Goal: Transaction & Acquisition: Book appointment/travel/reservation

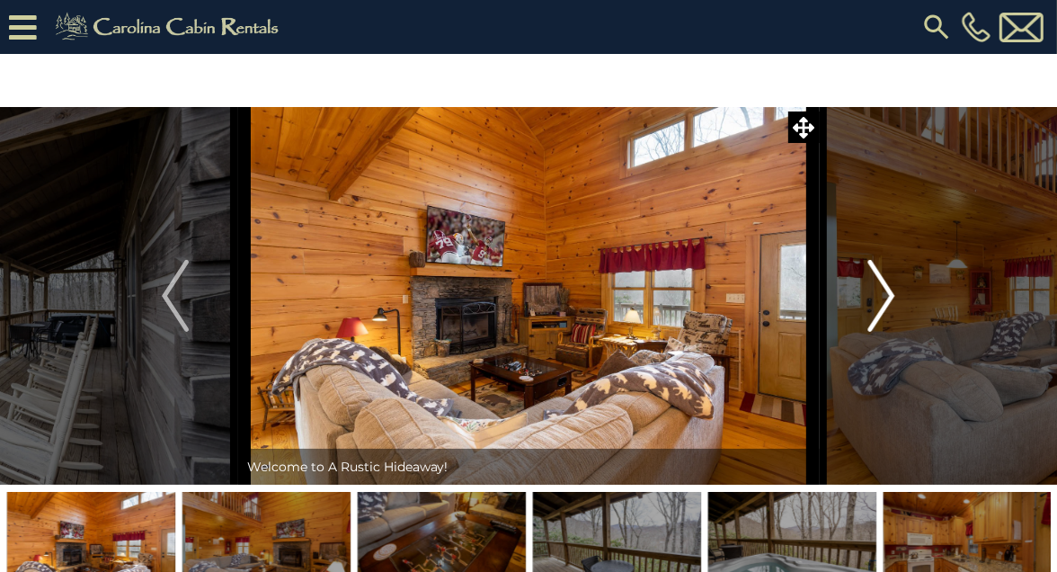
click at [879, 280] on img "Next" at bounding box center [882, 296] width 27 height 72
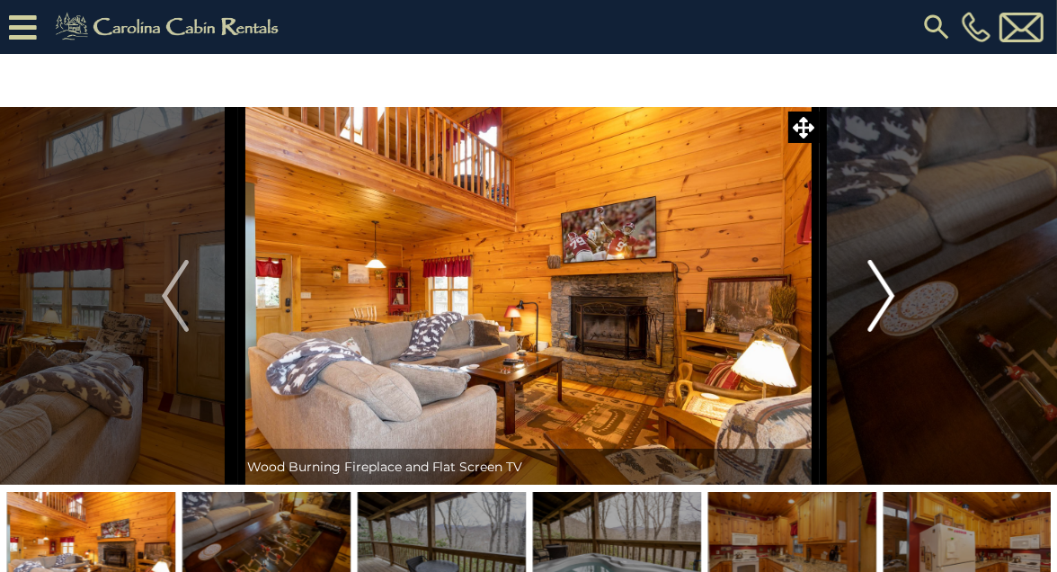
click at [878, 281] on img "Next" at bounding box center [882, 296] width 27 height 72
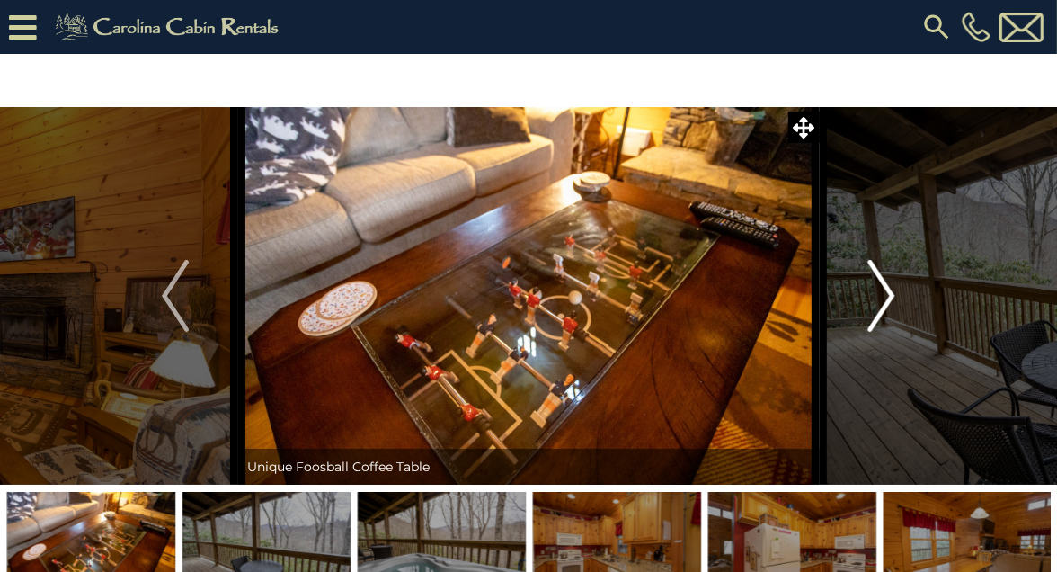
click at [878, 281] on img "Next" at bounding box center [882, 296] width 27 height 72
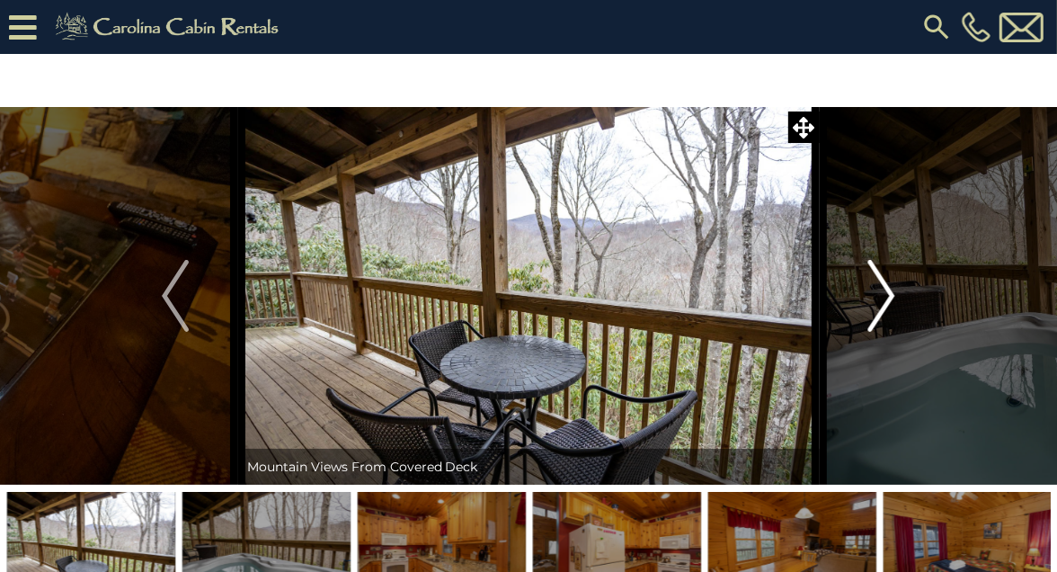
click at [878, 281] on img "Next" at bounding box center [882, 296] width 27 height 72
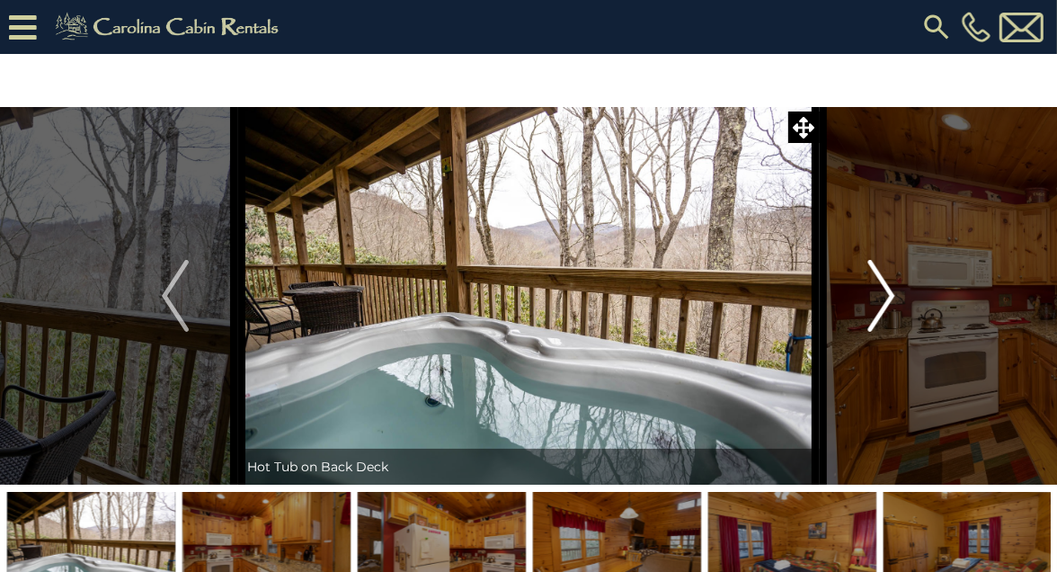
click at [886, 288] on img "Next" at bounding box center [882, 296] width 27 height 72
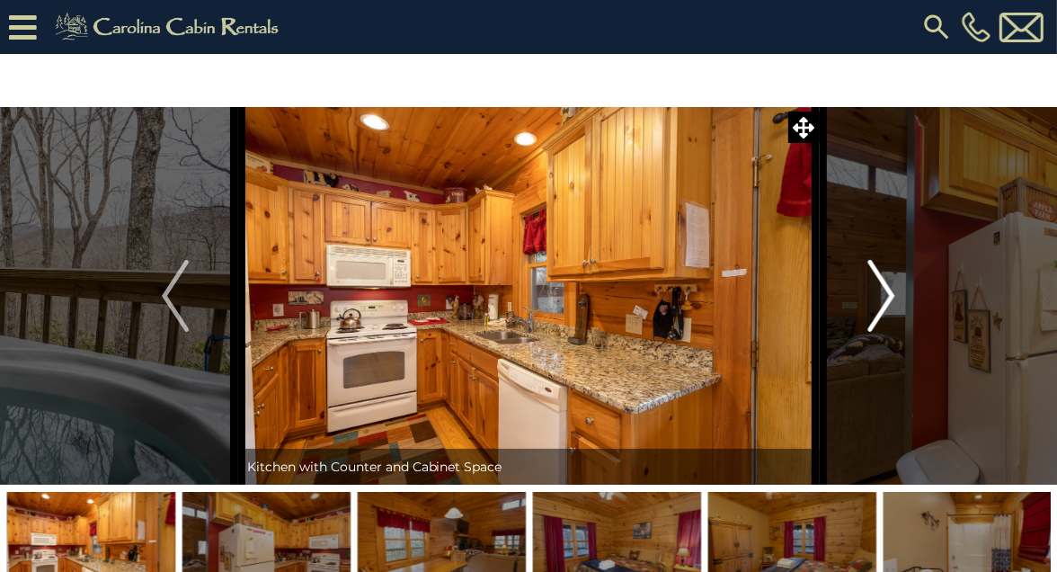
click at [887, 287] on img "Next" at bounding box center [882, 296] width 27 height 72
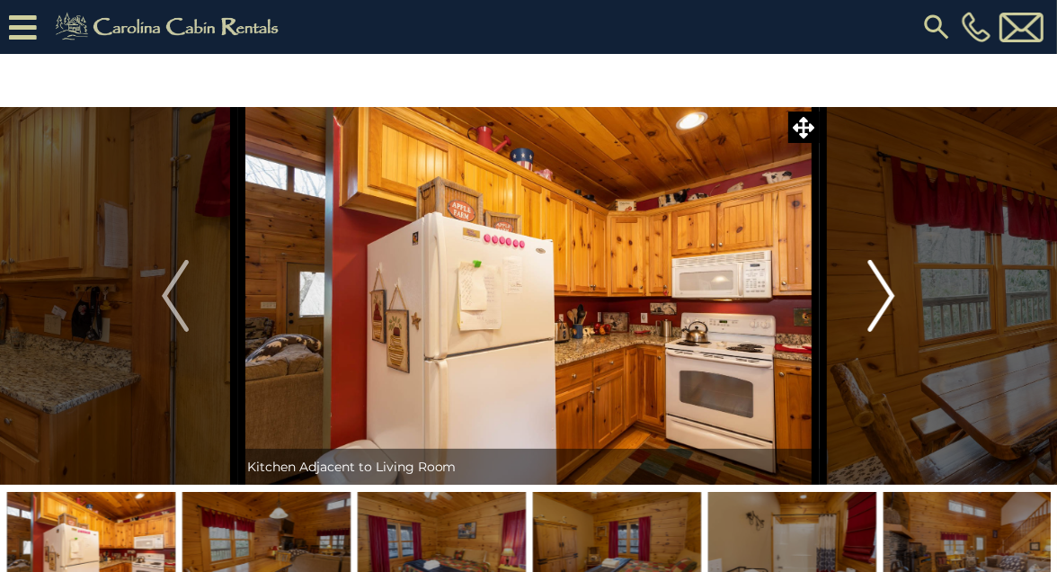
click at [887, 287] on img "Next" at bounding box center [882, 296] width 27 height 72
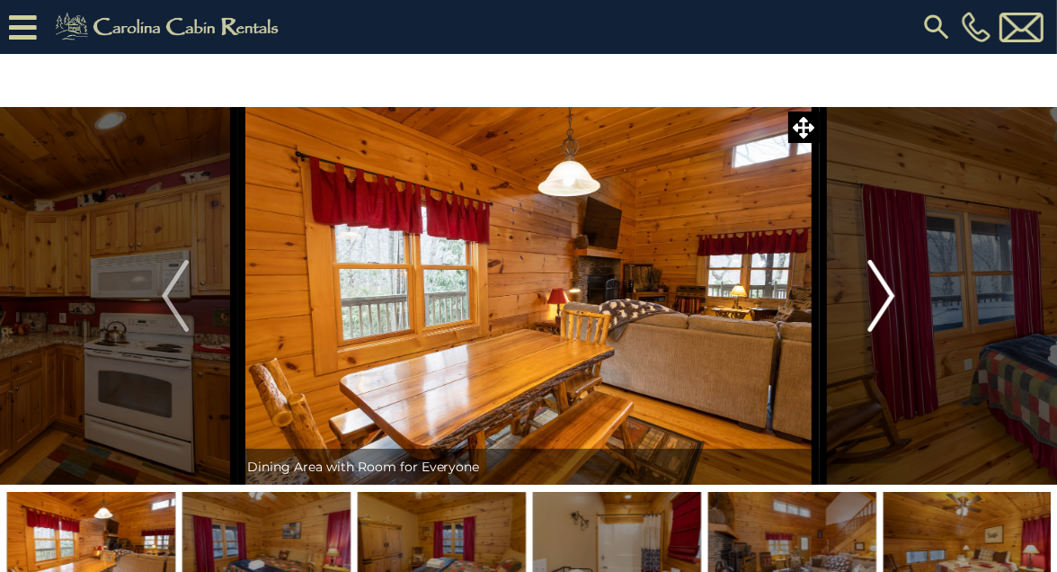
click at [887, 287] on img "Next" at bounding box center [882, 296] width 27 height 72
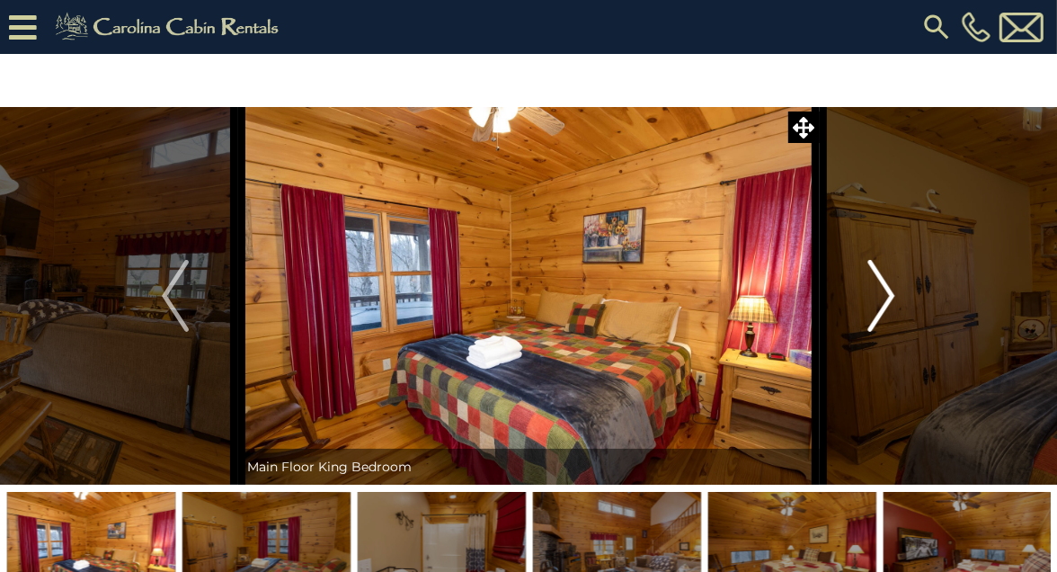
click at [887, 287] on img "Next" at bounding box center [882, 296] width 27 height 72
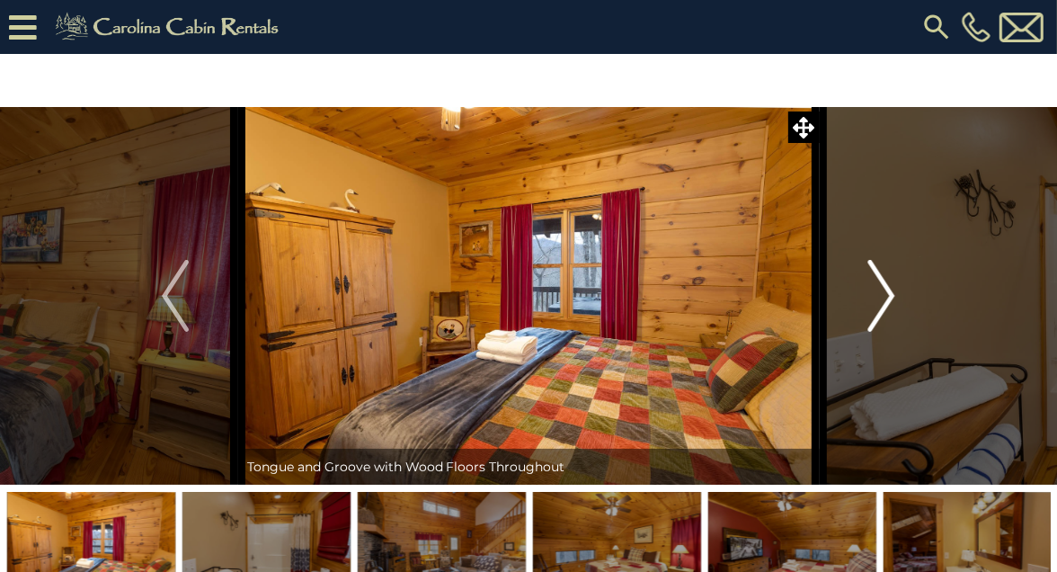
click at [887, 287] on img "Next" at bounding box center [882, 296] width 27 height 72
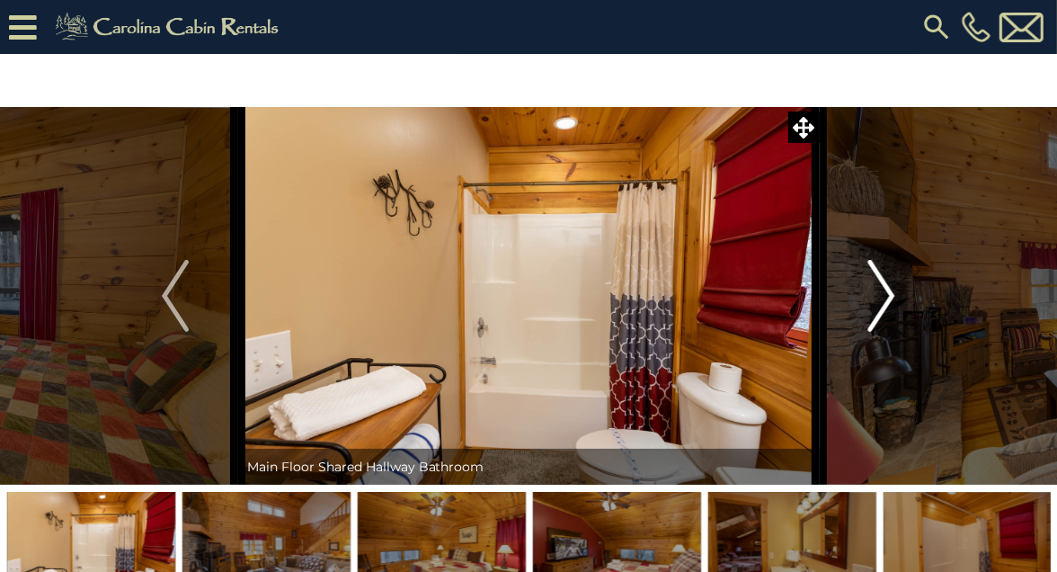
click at [887, 287] on img "Next" at bounding box center [882, 296] width 27 height 72
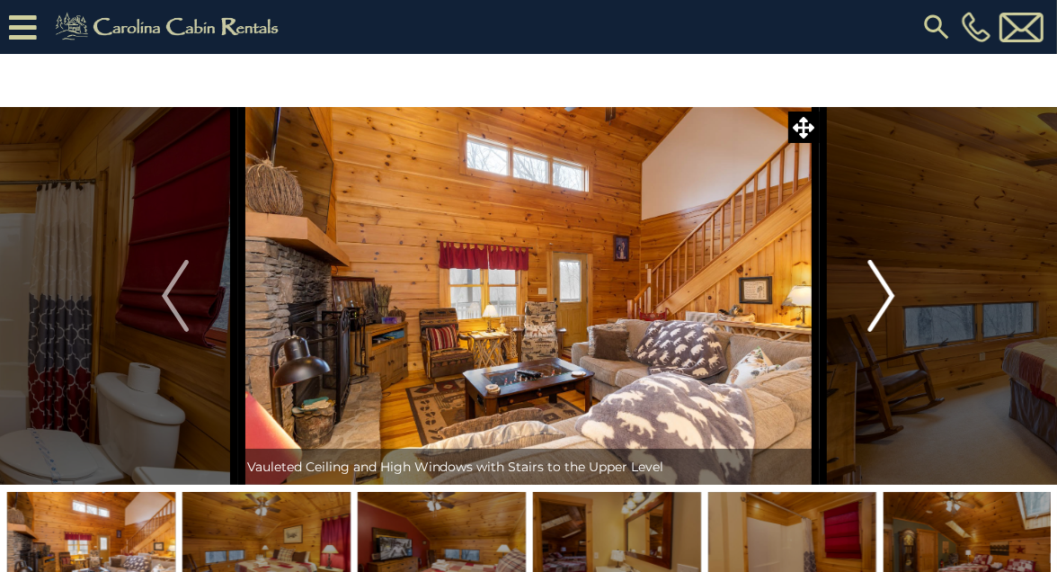
click at [887, 287] on img "Next" at bounding box center [882, 296] width 27 height 72
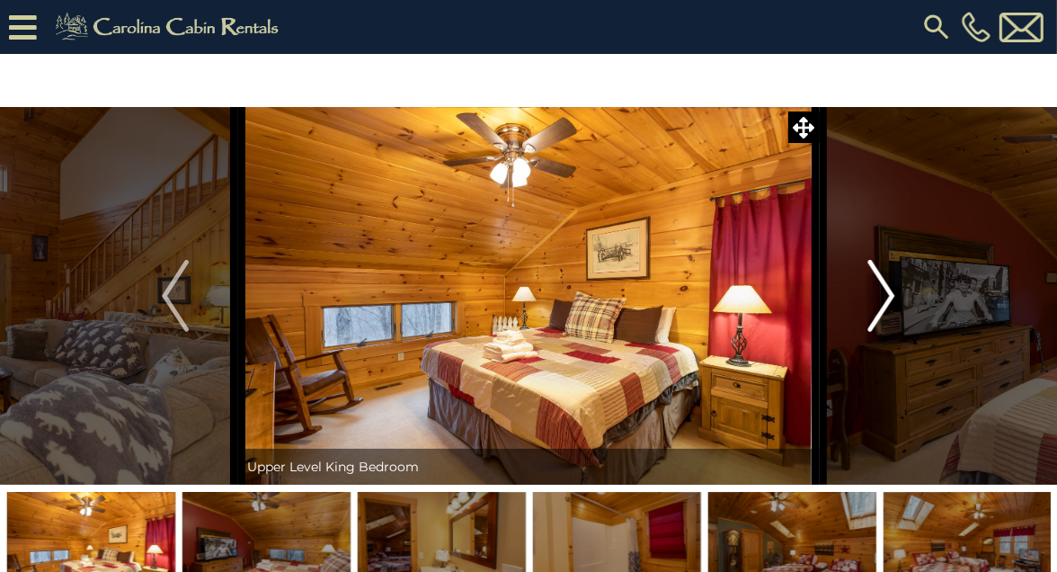
click at [887, 287] on img "Next" at bounding box center [882, 296] width 27 height 72
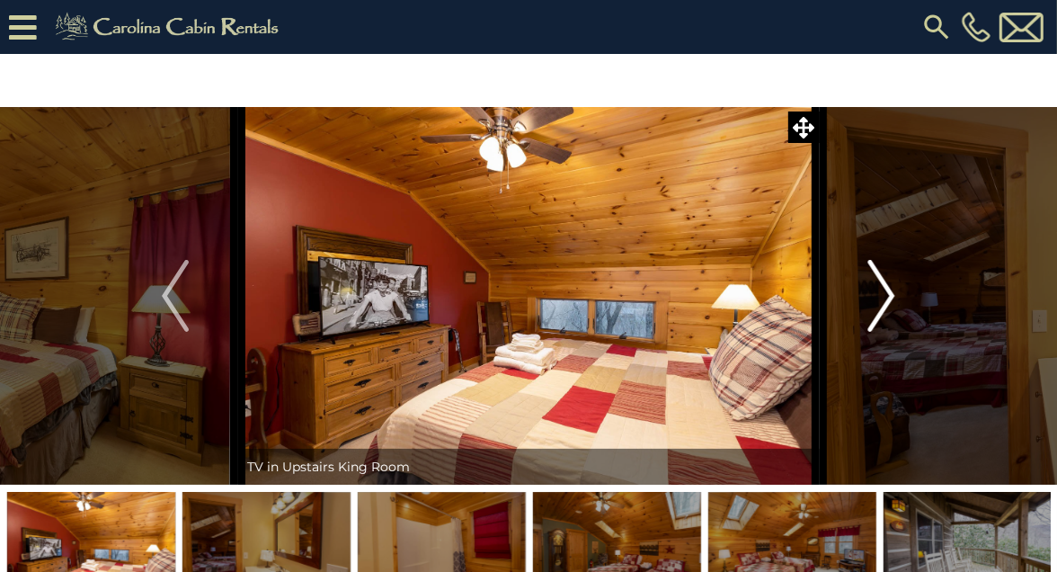
click at [887, 287] on img "Next" at bounding box center [882, 296] width 27 height 72
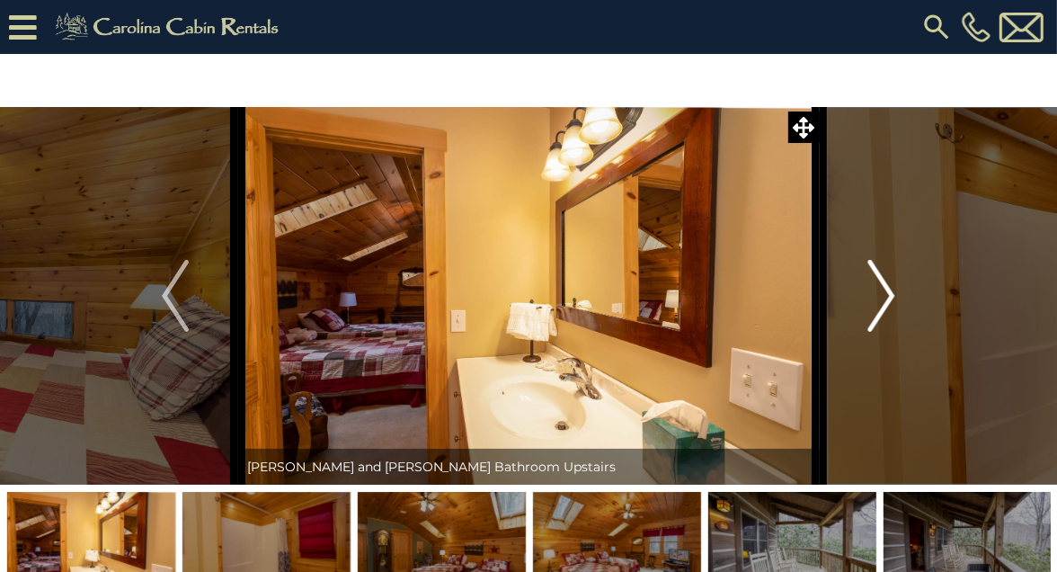
click at [887, 287] on img "Next" at bounding box center [882, 296] width 27 height 72
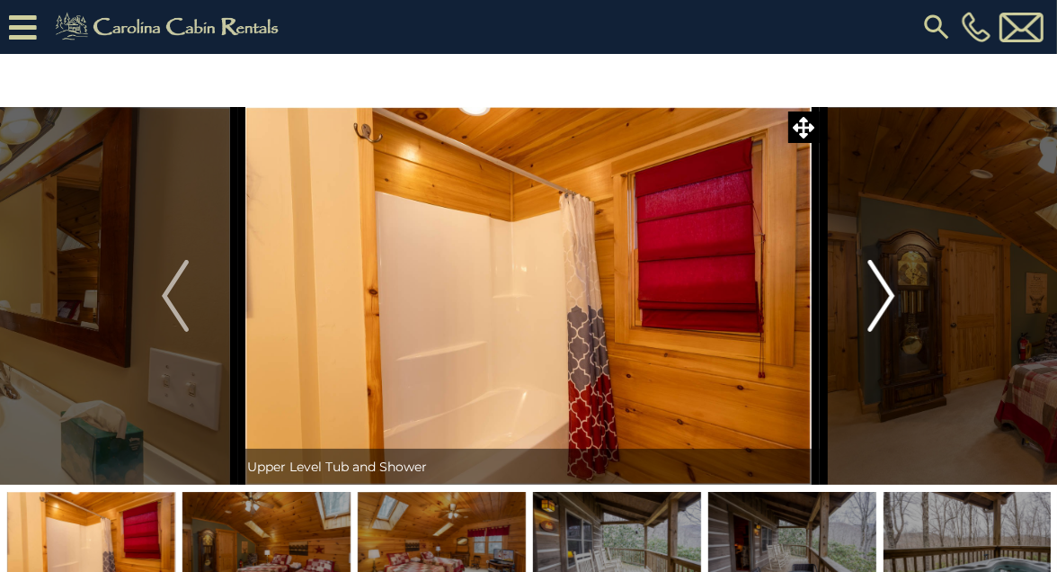
click at [887, 287] on img "Next" at bounding box center [882, 296] width 27 height 72
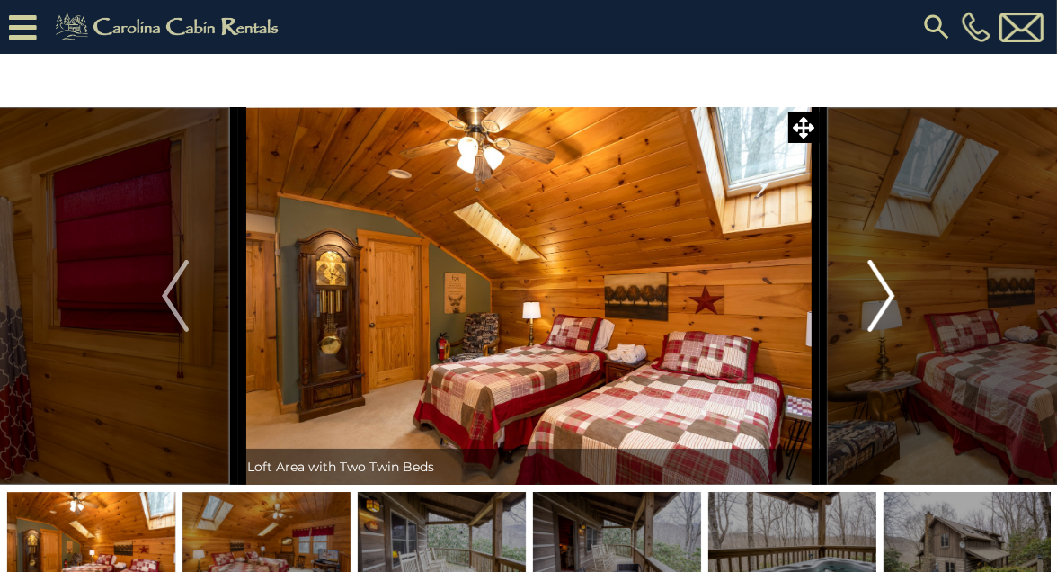
click at [887, 287] on img "Next" at bounding box center [882, 296] width 27 height 72
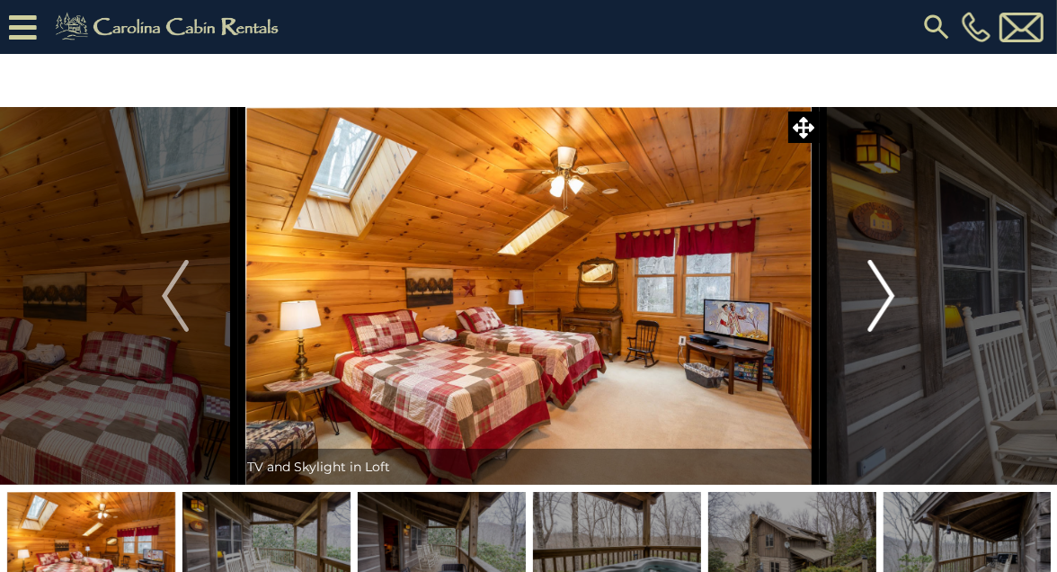
click at [887, 287] on img "Next" at bounding box center [882, 296] width 27 height 72
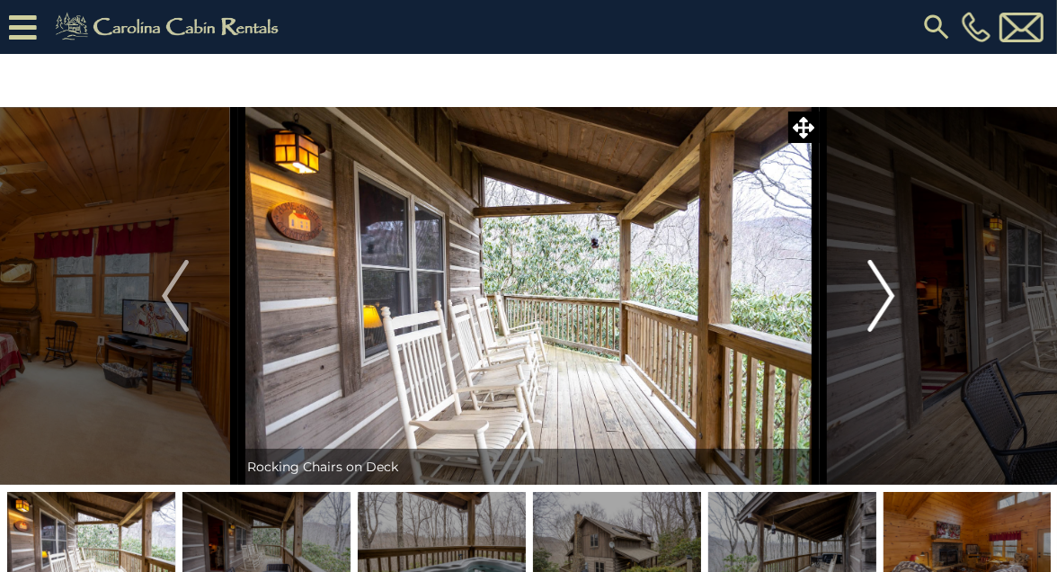
click at [887, 287] on img "Next" at bounding box center [882, 296] width 27 height 72
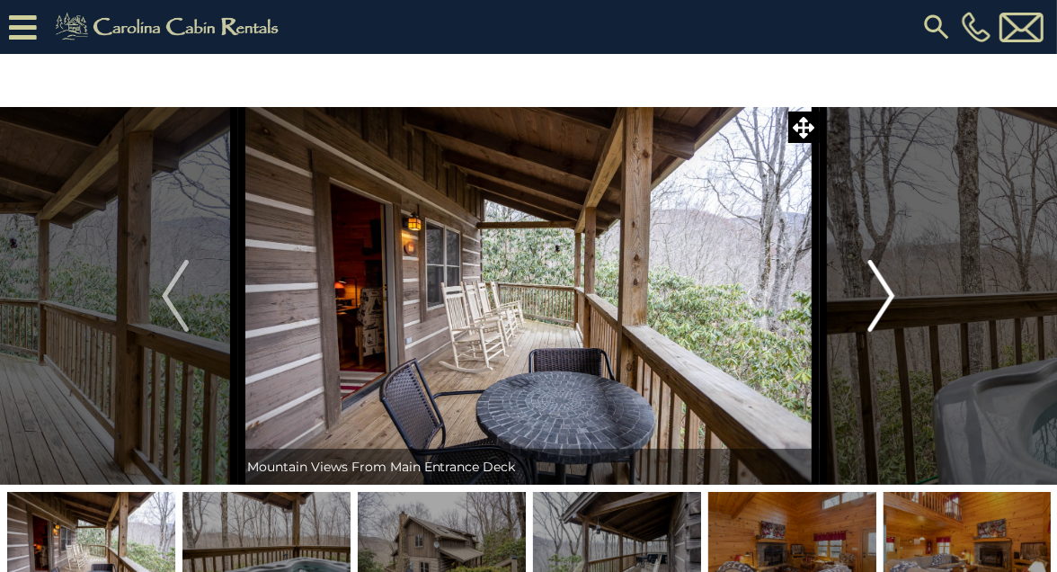
click at [887, 287] on img "Next" at bounding box center [882, 296] width 27 height 72
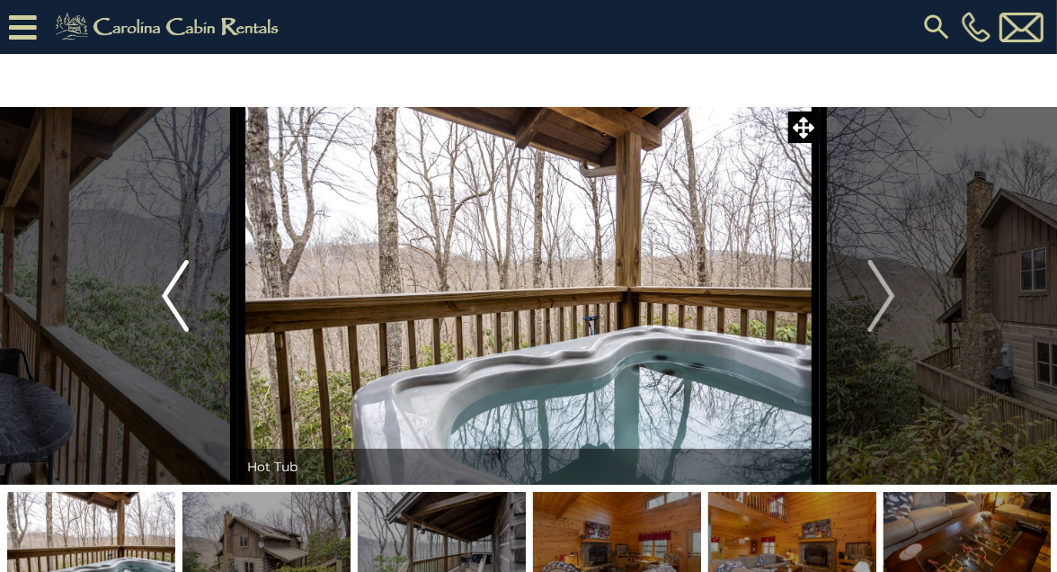
click at [197, 291] on button "Previous" at bounding box center [175, 296] width 125 height 378
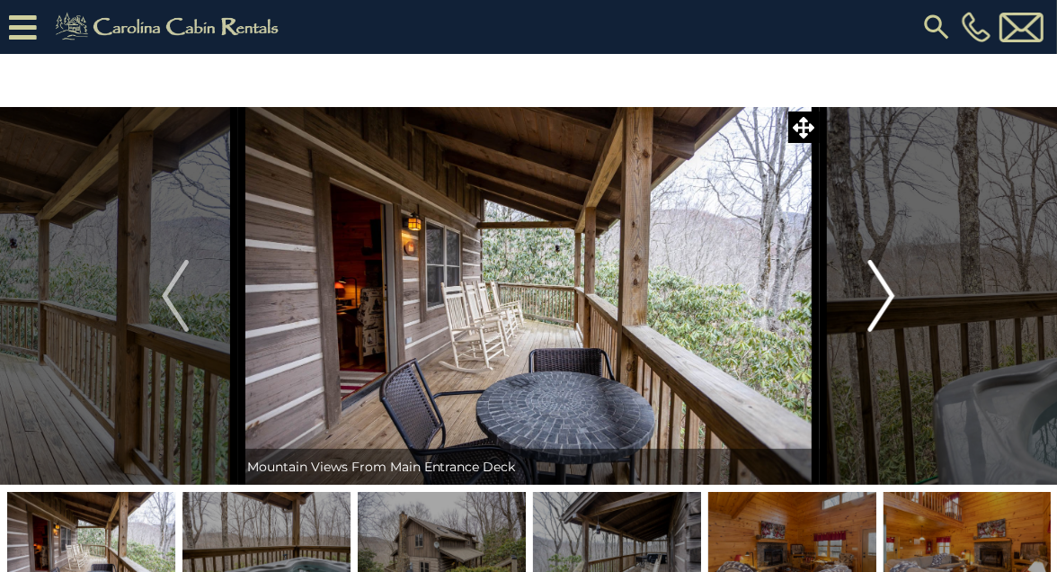
click at [887, 287] on img "Next" at bounding box center [882, 296] width 27 height 72
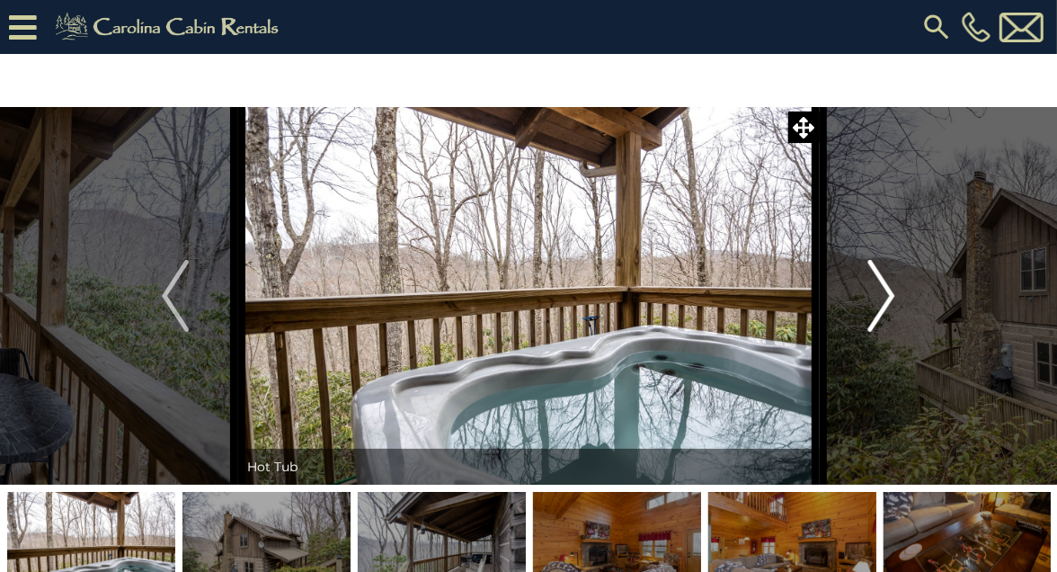
click at [887, 287] on img "Next" at bounding box center [882, 296] width 27 height 72
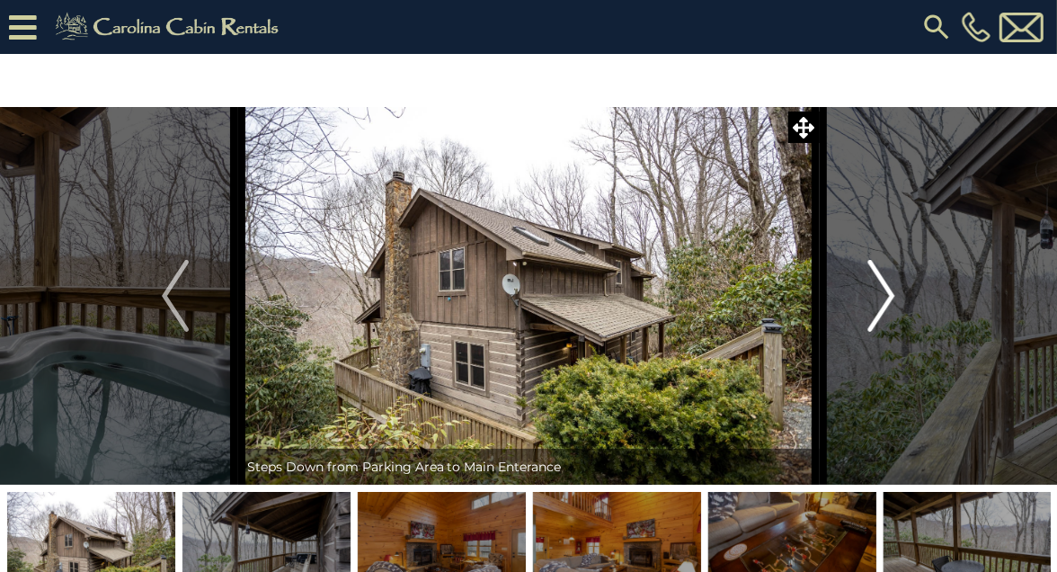
click at [890, 291] on img "Next" at bounding box center [882, 296] width 27 height 72
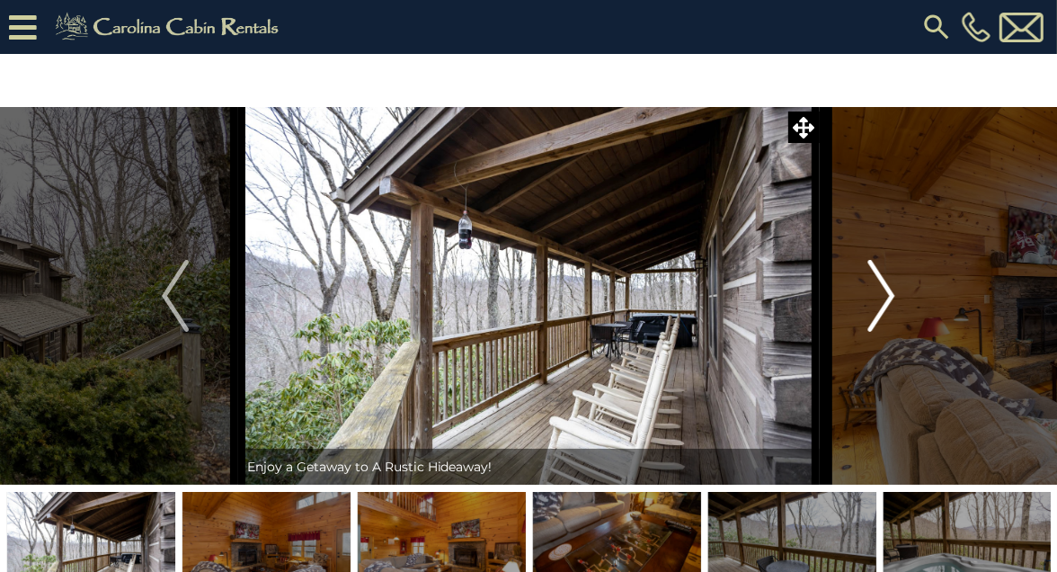
click at [890, 291] on img "Next" at bounding box center [882, 296] width 27 height 72
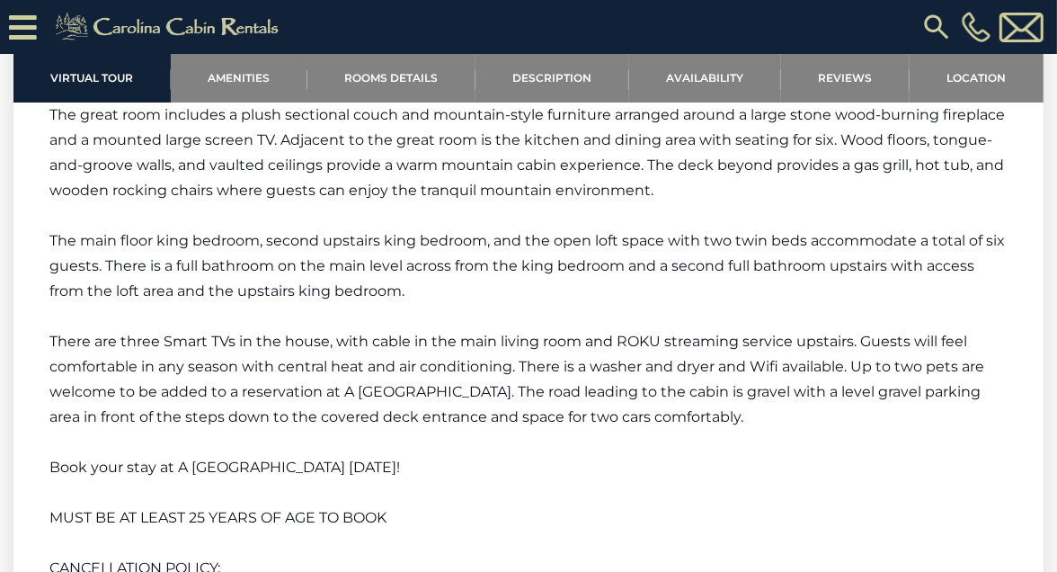
scroll to position [2317, 0]
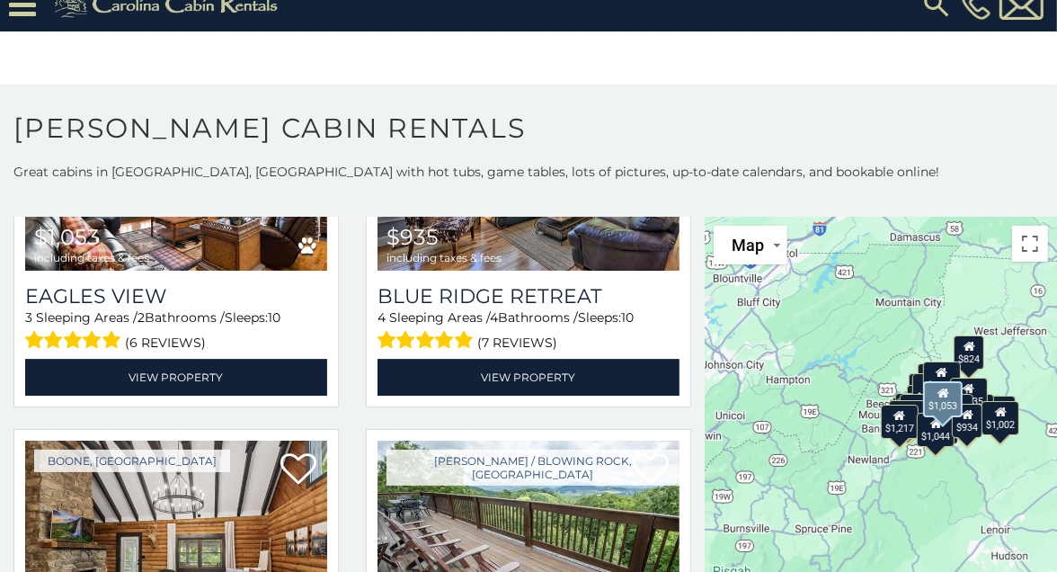
scroll to position [3966, 0]
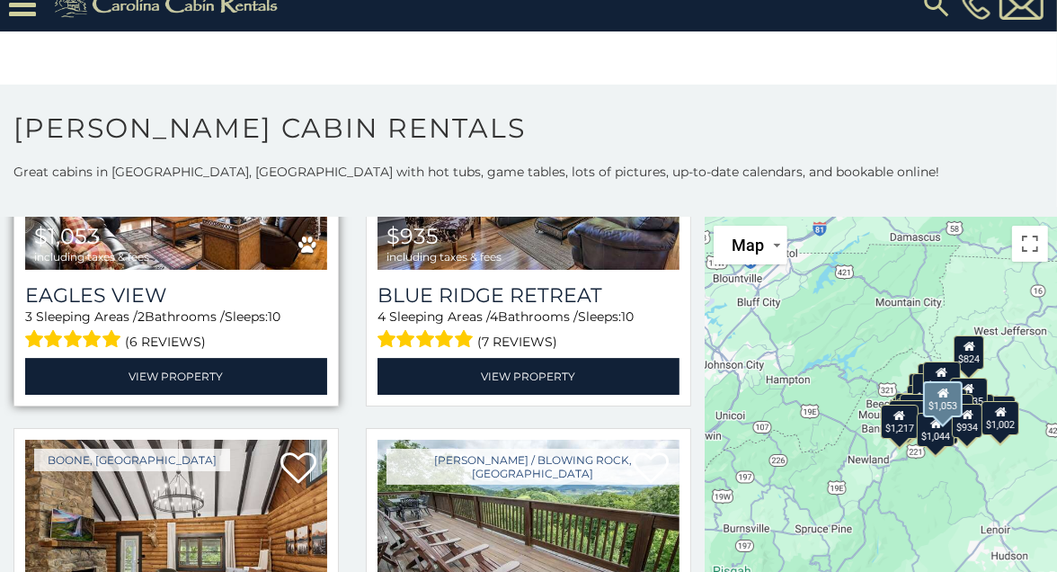
click at [175, 330] on span "(6 reviews)" at bounding box center [166, 341] width 81 height 23
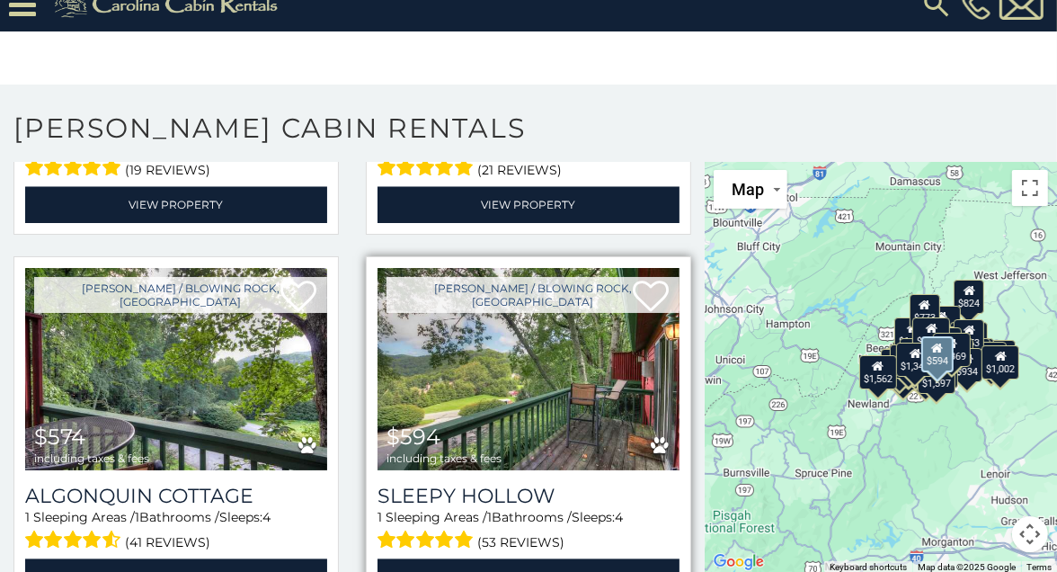
scroll to position [7050, 0]
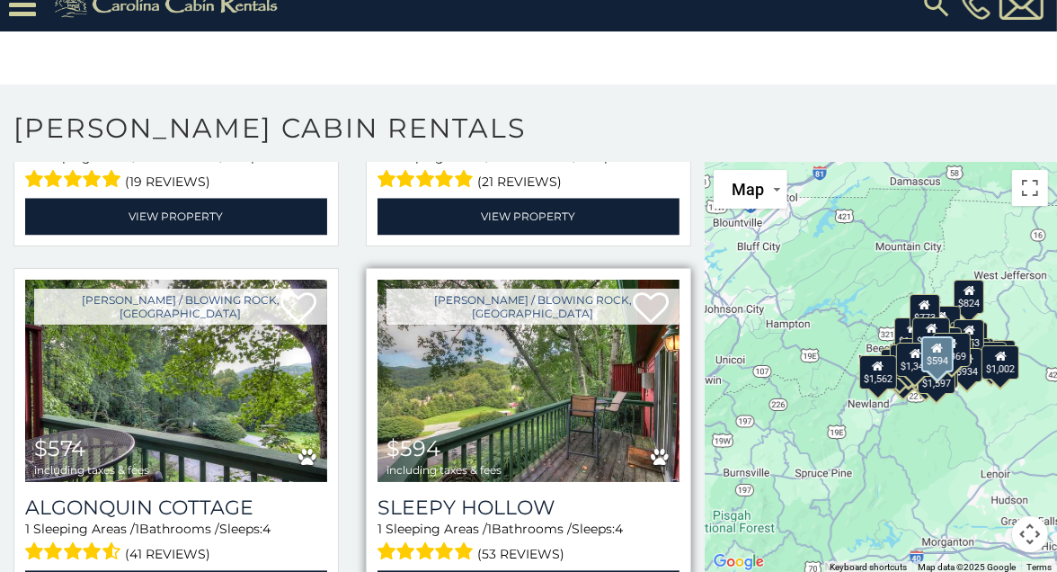
click at [505, 280] on img at bounding box center [529, 381] width 302 height 202
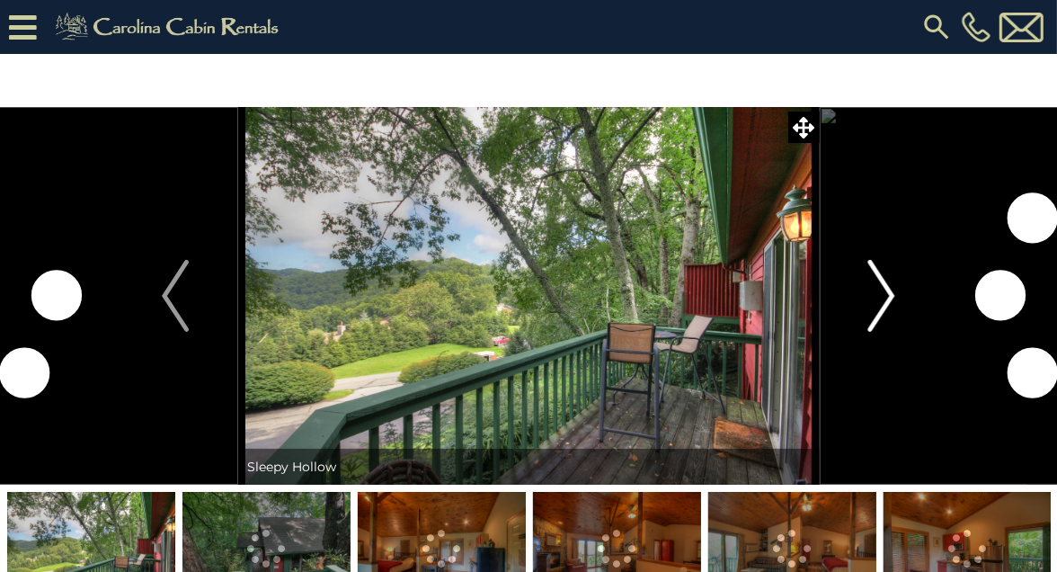
click at [903, 299] on button "Next" at bounding box center [881, 296] width 125 height 378
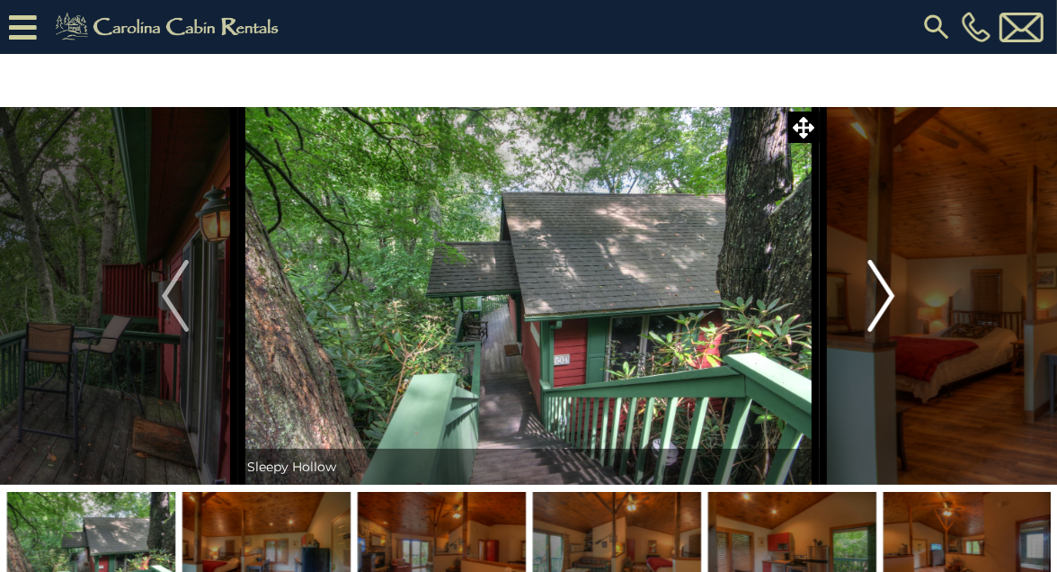
click at [894, 295] on img "Next" at bounding box center [882, 296] width 27 height 72
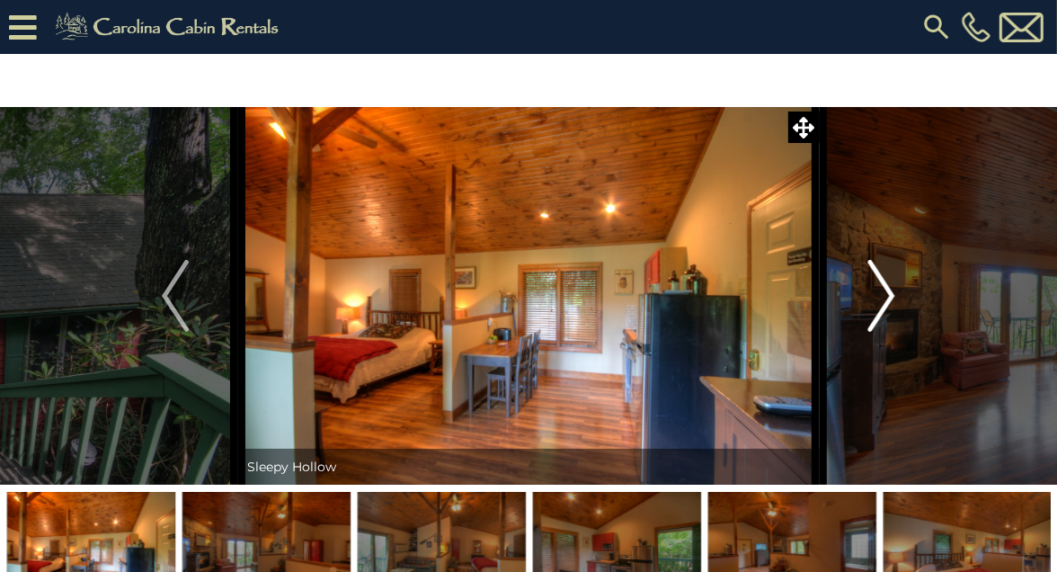
click at [889, 290] on img "Next" at bounding box center [882, 296] width 27 height 72
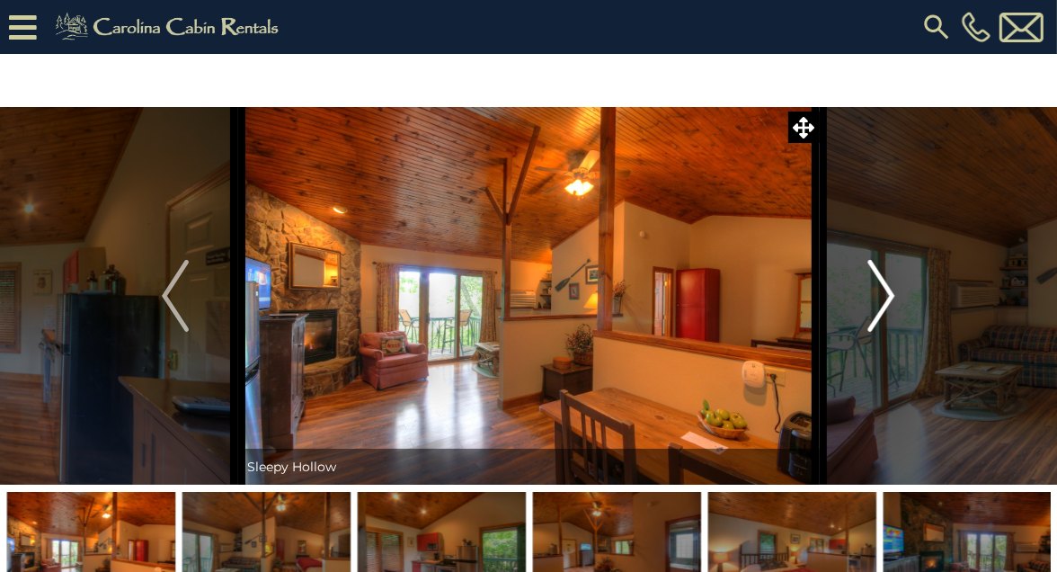
click at [889, 290] on img "Next" at bounding box center [882, 296] width 27 height 72
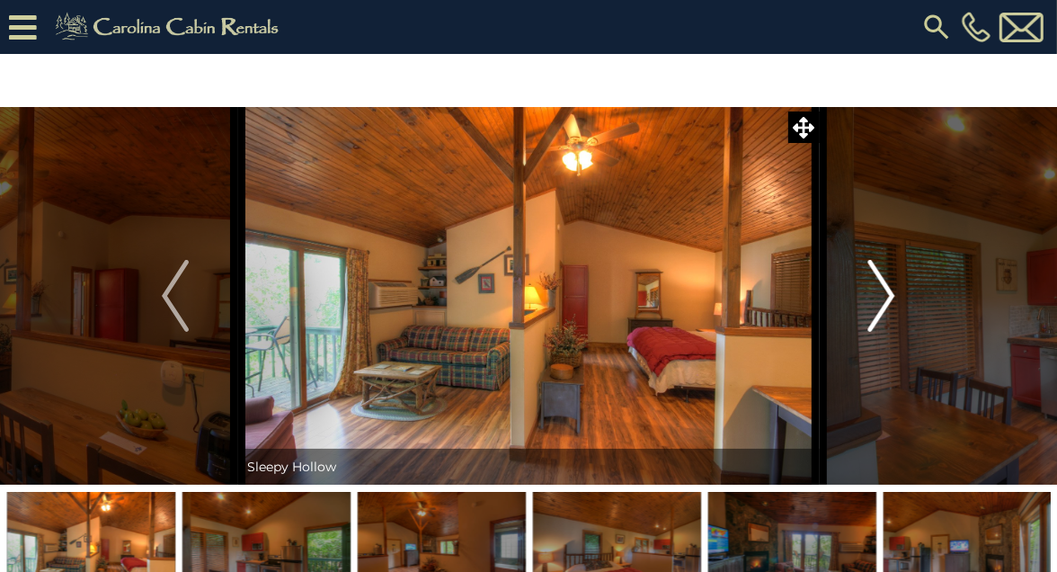
click at [889, 290] on img "Next" at bounding box center [882, 296] width 27 height 72
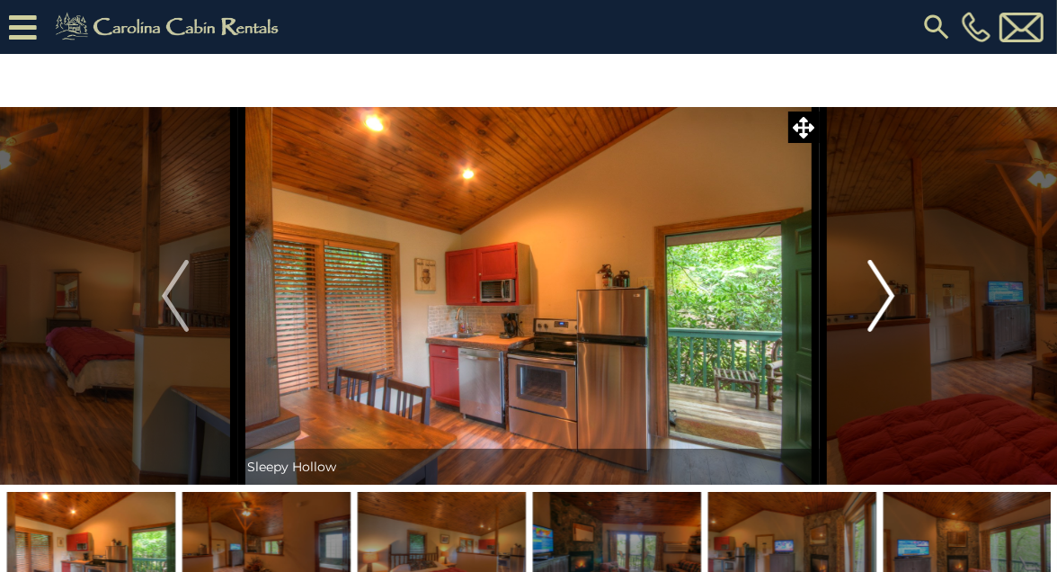
click at [889, 290] on img "Next" at bounding box center [882, 296] width 27 height 72
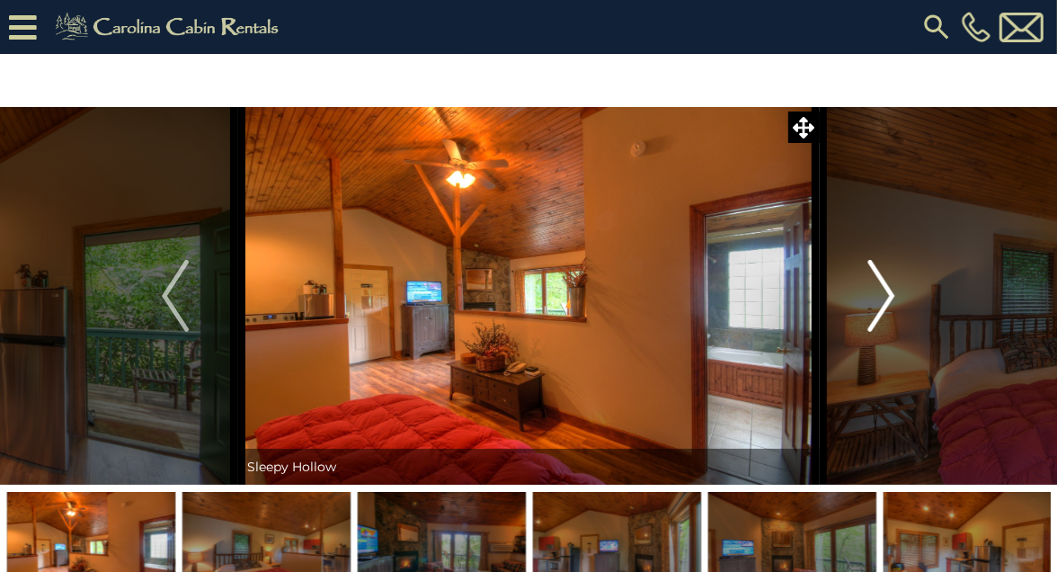
click at [889, 290] on img "Next" at bounding box center [882, 296] width 27 height 72
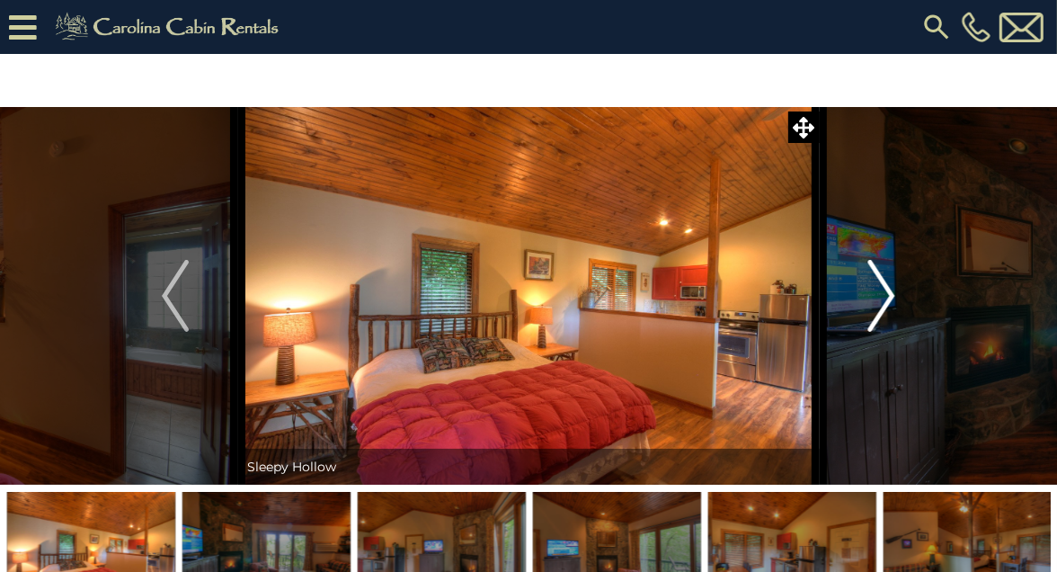
click at [887, 290] on img "Next" at bounding box center [882, 296] width 27 height 72
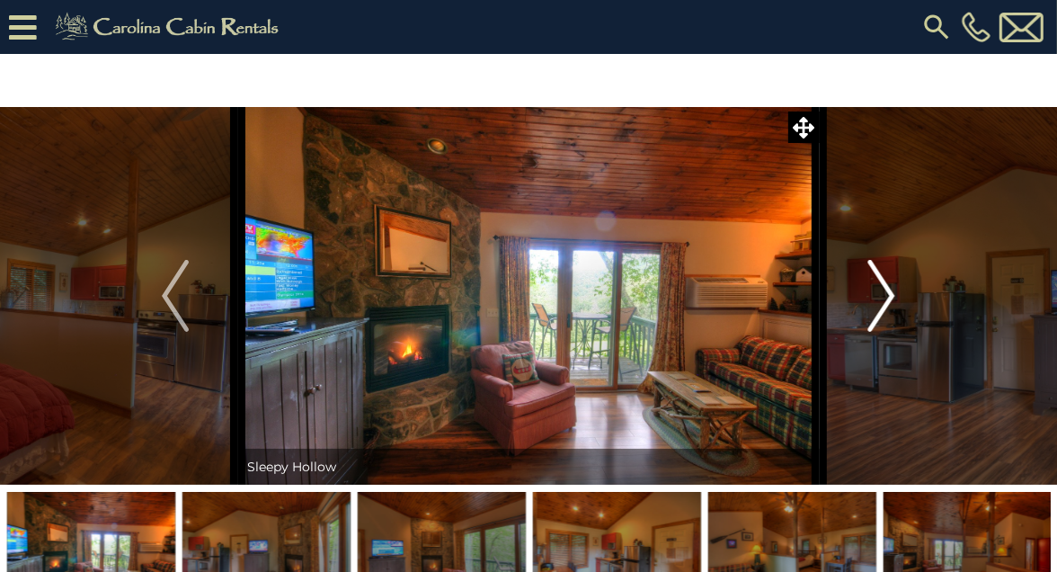
click at [887, 290] on img "Next" at bounding box center [882, 296] width 27 height 72
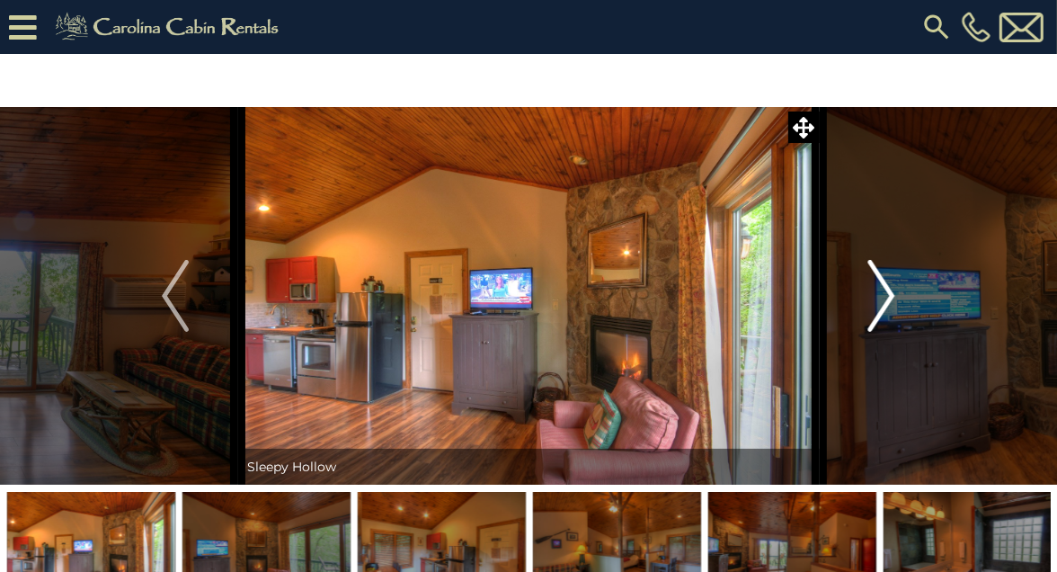
click at [887, 291] on img "Next" at bounding box center [882, 296] width 27 height 72
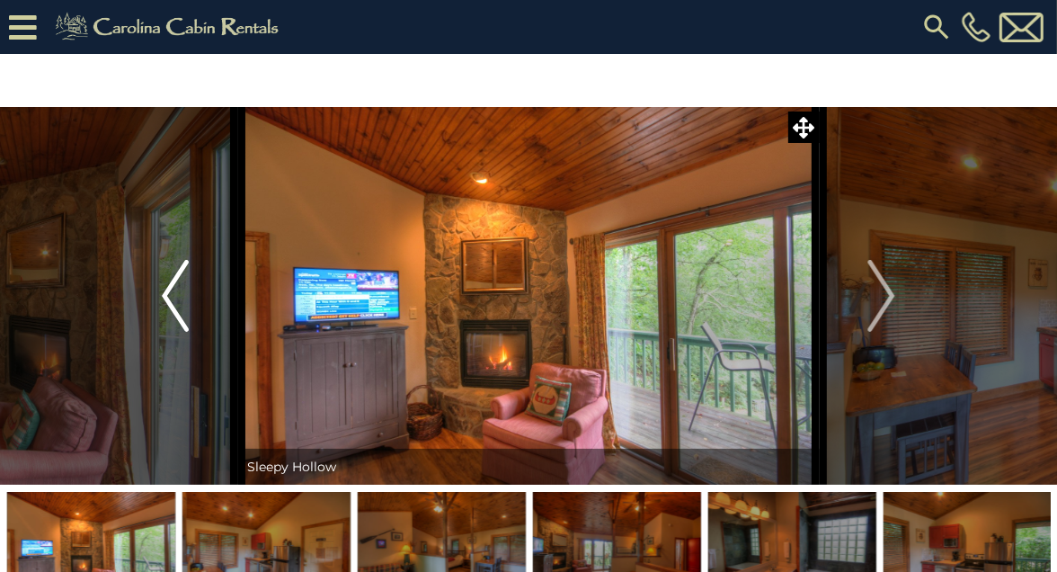
click at [171, 294] on img "Previous" at bounding box center [175, 296] width 27 height 72
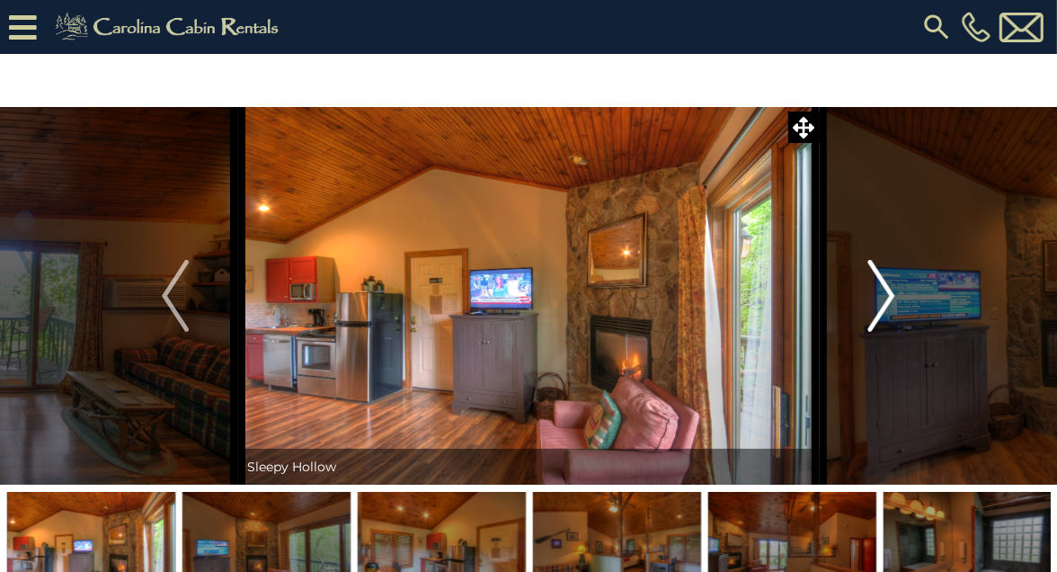
click at [883, 287] on img "Next" at bounding box center [882, 296] width 27 height 72
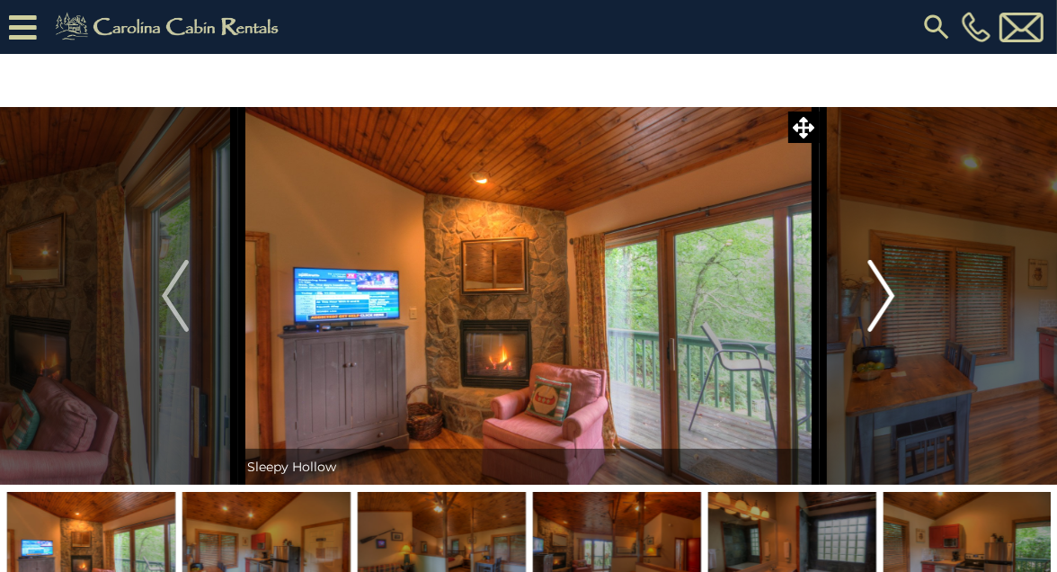
click at [883, 287] on img "Next" at bounding box center [882, 296] width 27 height 72
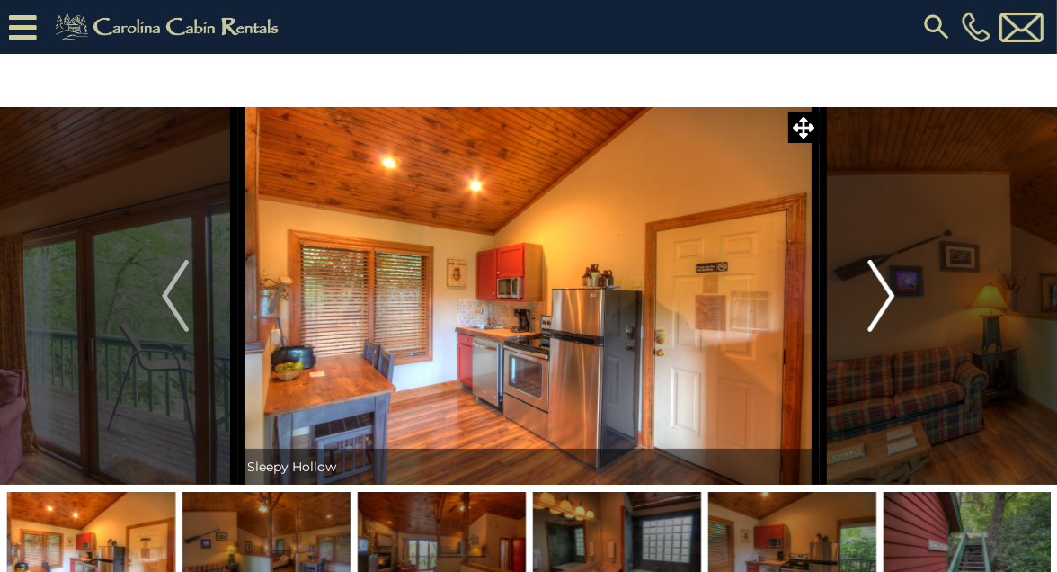
click at [883, 287] on img "Next" at bounding box center [882, 296] width 27 height 72
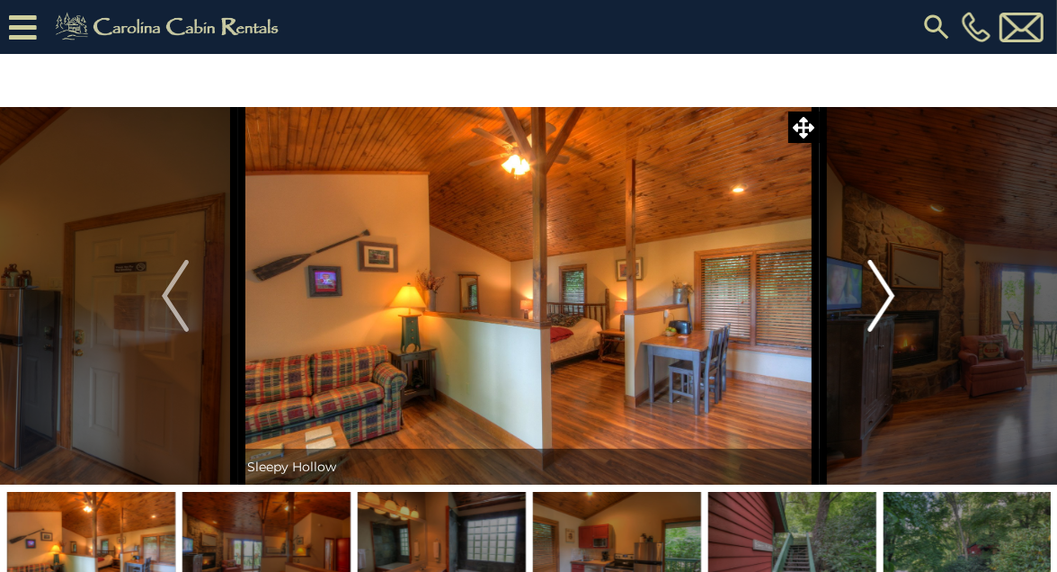
click at [883, 287] on img "Next" at bounding box center [882, 296] width 27 height 72
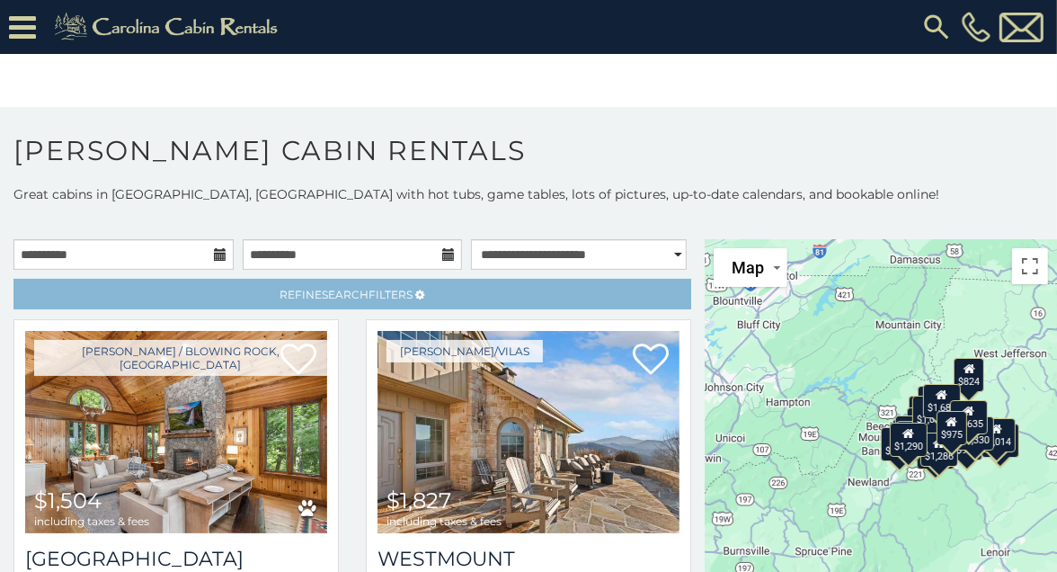
scroll to position [22, 0]
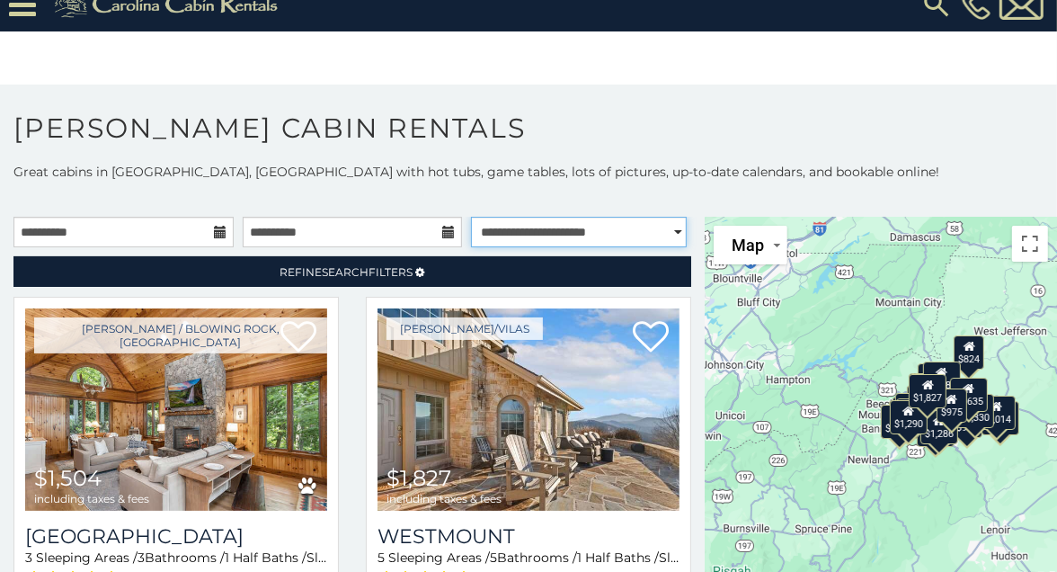
click at [633, 235] on select "**********" at bounding box center [578, 232] width 215 height 31
select select "**********"
click at [471, 217] on select "**********" at bounding box center [578, 232] width 215 height 31
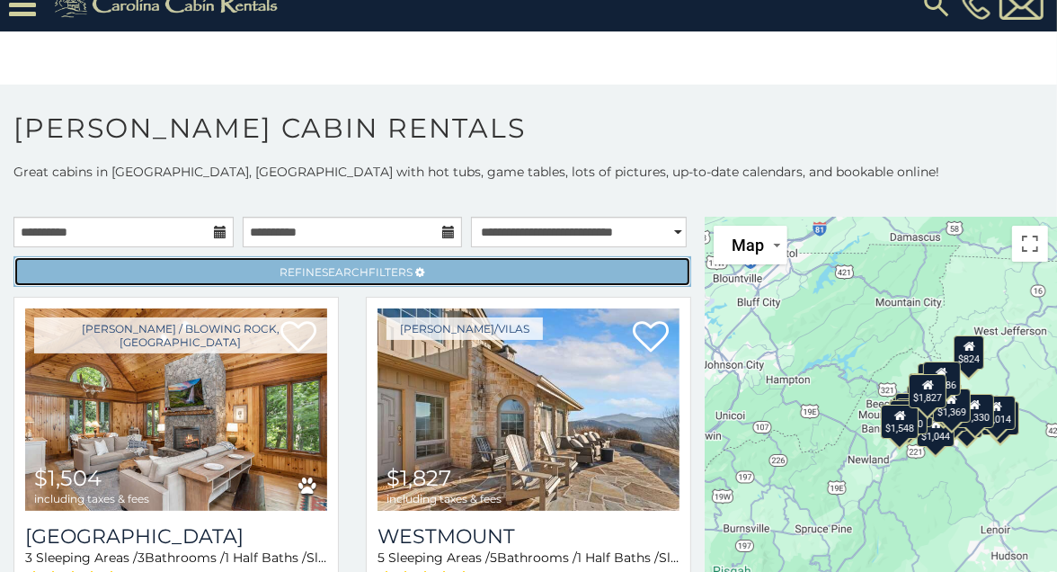
click at [417, 263] on link "Refine Search Filters" at bounding box center [352, 271] width 678 height 31
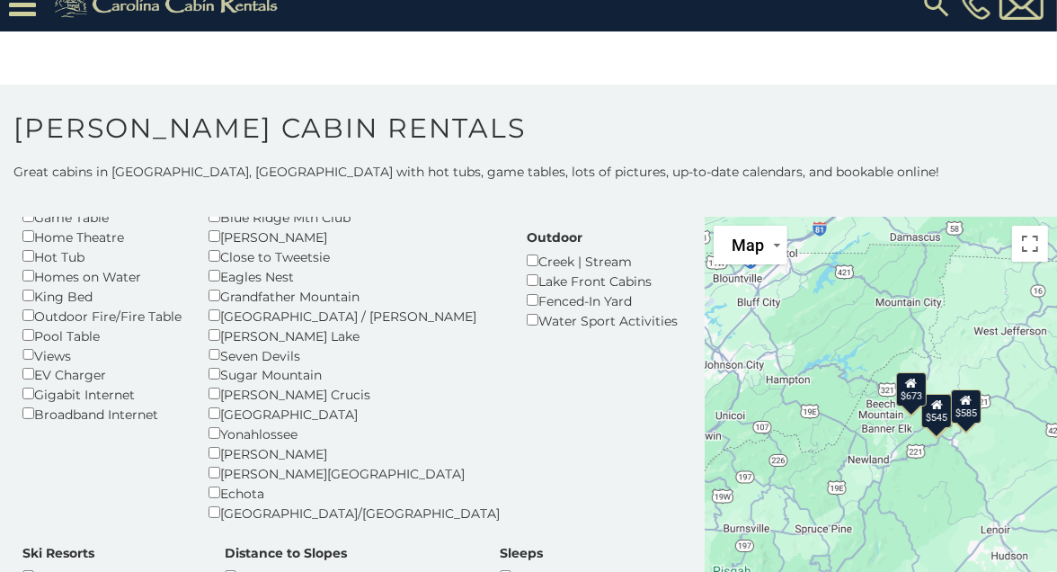
scroll to position [234, 0]
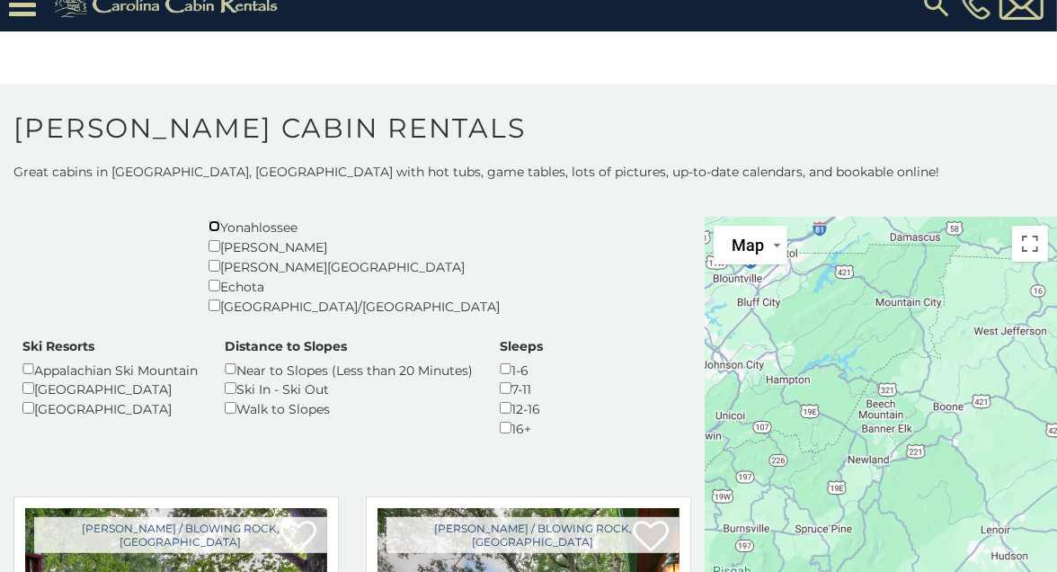
scroll to position [443, 0]
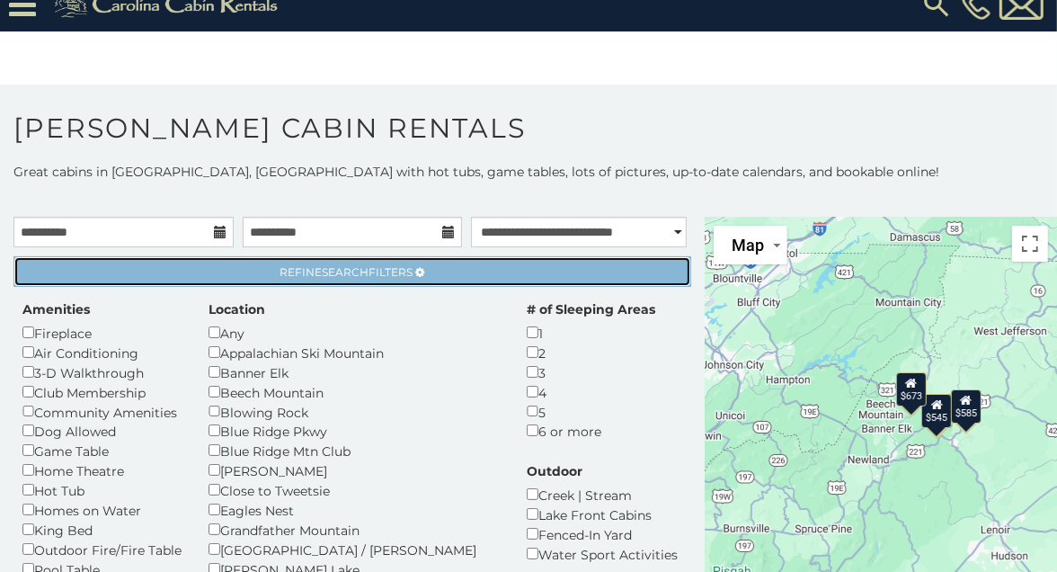
click at [350, 265] on span "Search" at bounding box center [346, 271] width 47 height 13
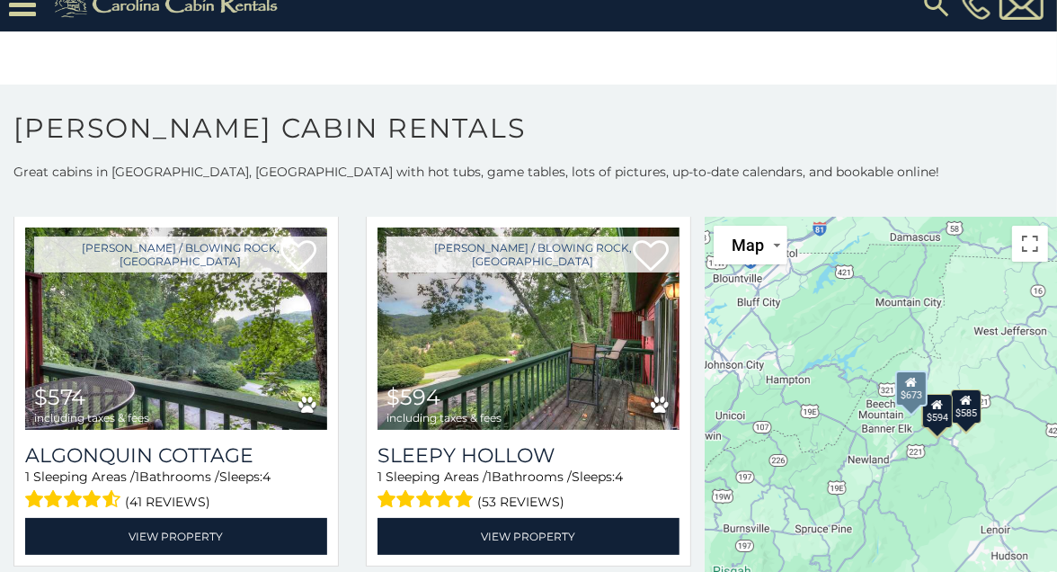
scroll to position [78, 0]
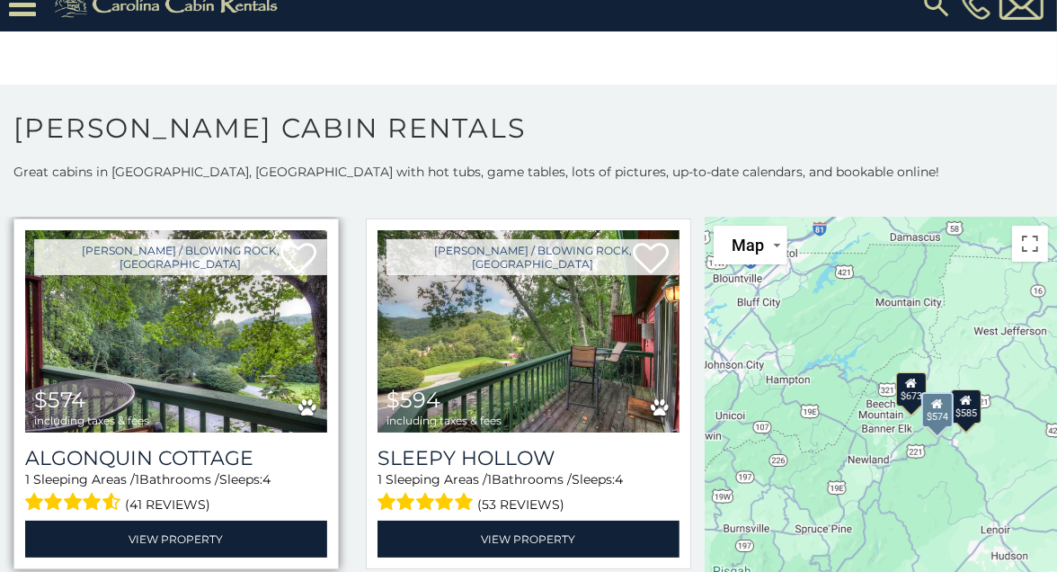
click at [133, 311] on img at bounding box center [176, 331] width 302 height 202
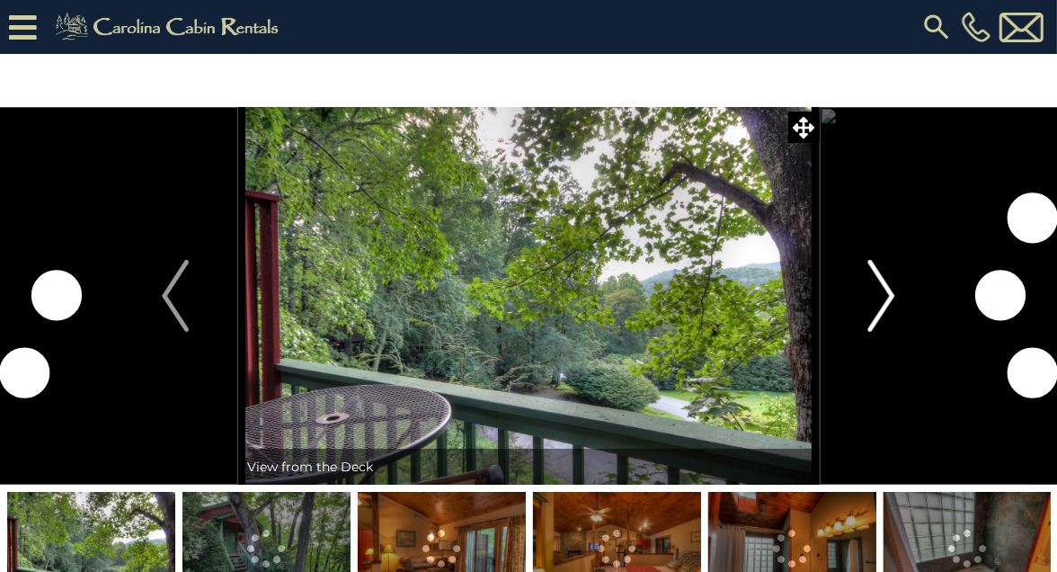
click at [872, 297] on img "Next" at bounding box center [882, 296] width 27 height 72
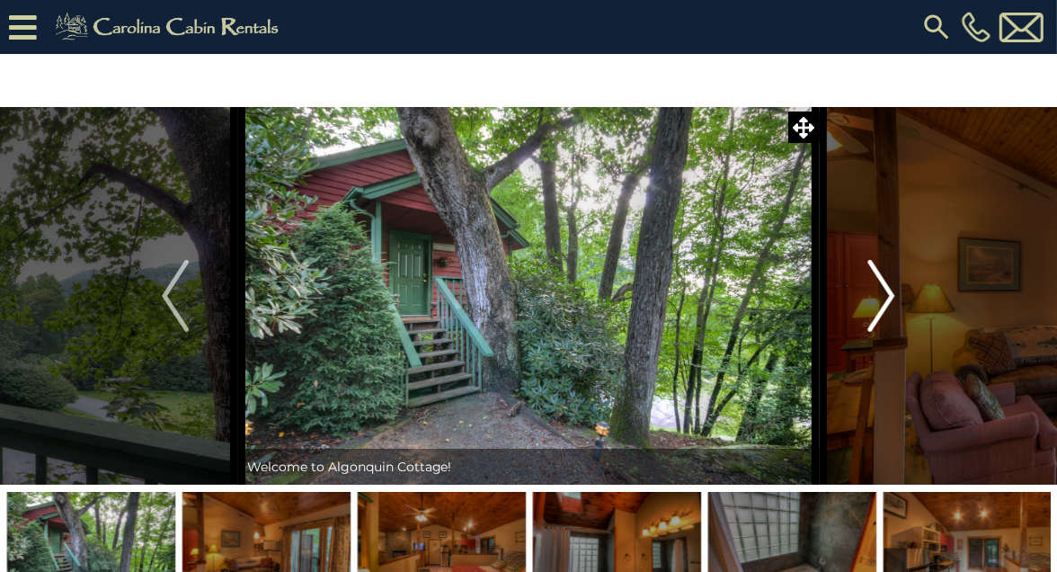
click at [878, 291] on img "Next" at bounding box center [882, 296] width 27 height 72
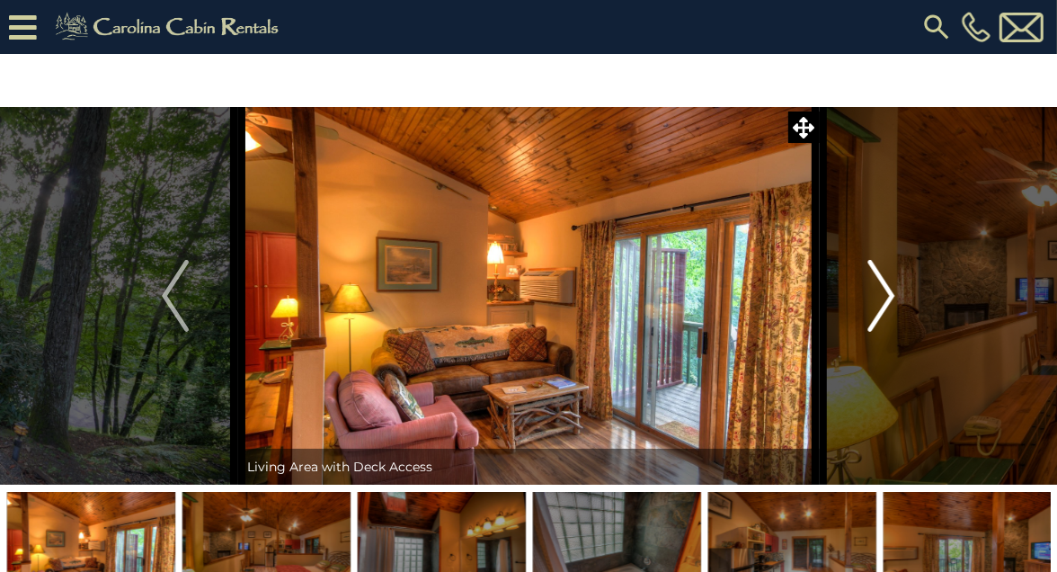
click at [884, 290] on img "Next" at bounding box center [882, 296] width 27 height 72
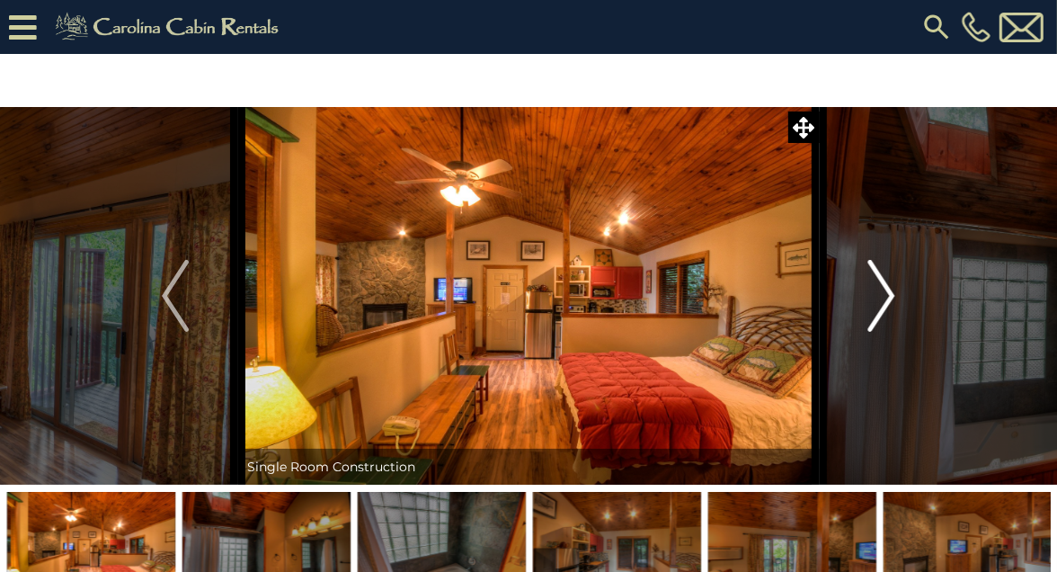
click at [884, 290] on img "Next" at bounding box center [882, 296] width 27 height 72
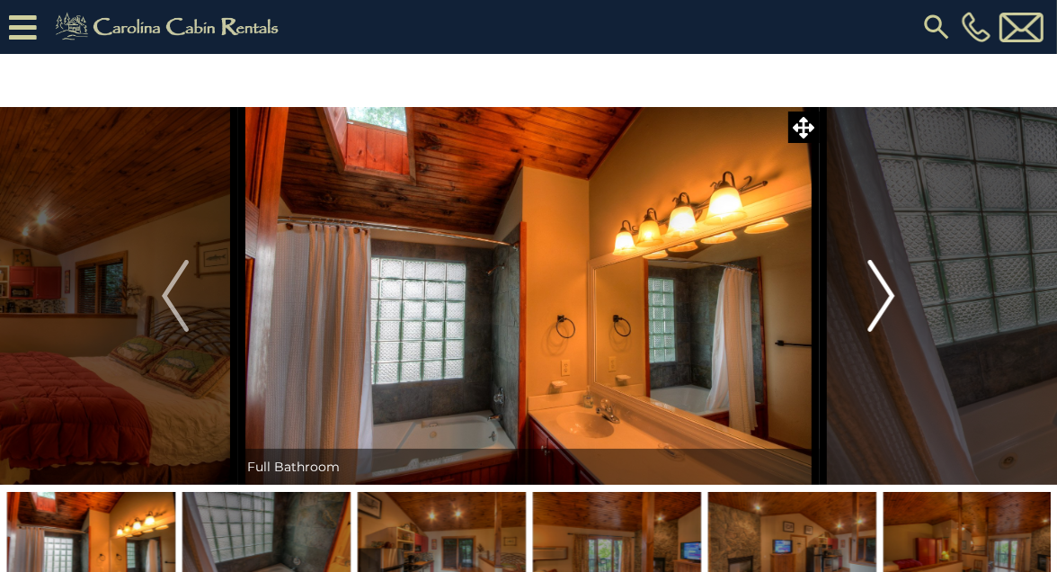
click at [884, 290] on img "Next" at bounding box center [882, 296] width 27 height 72
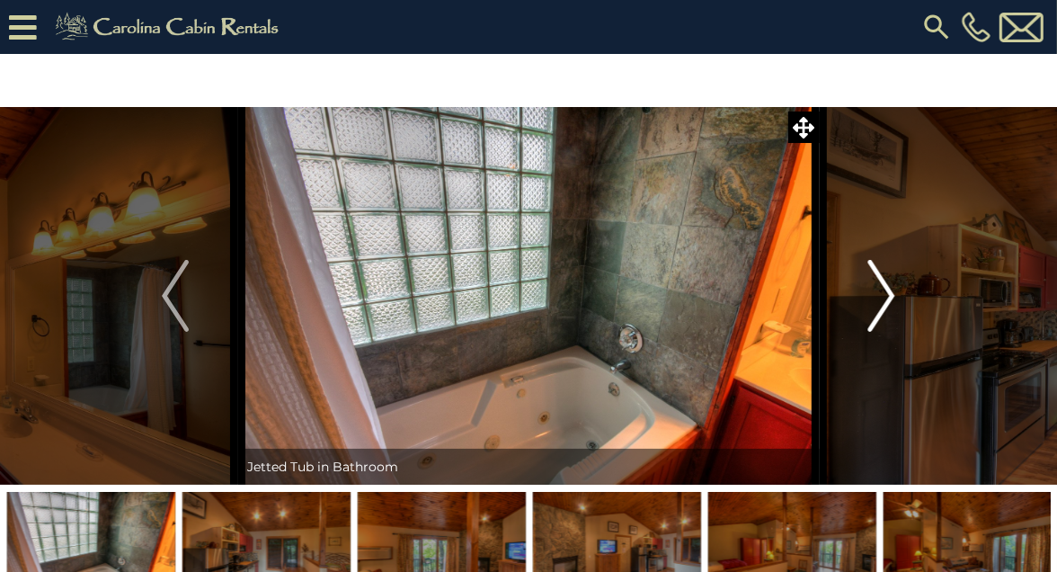
click at [884, 290] on img "Next" at bounding box center [882, 296] width 27 height 72
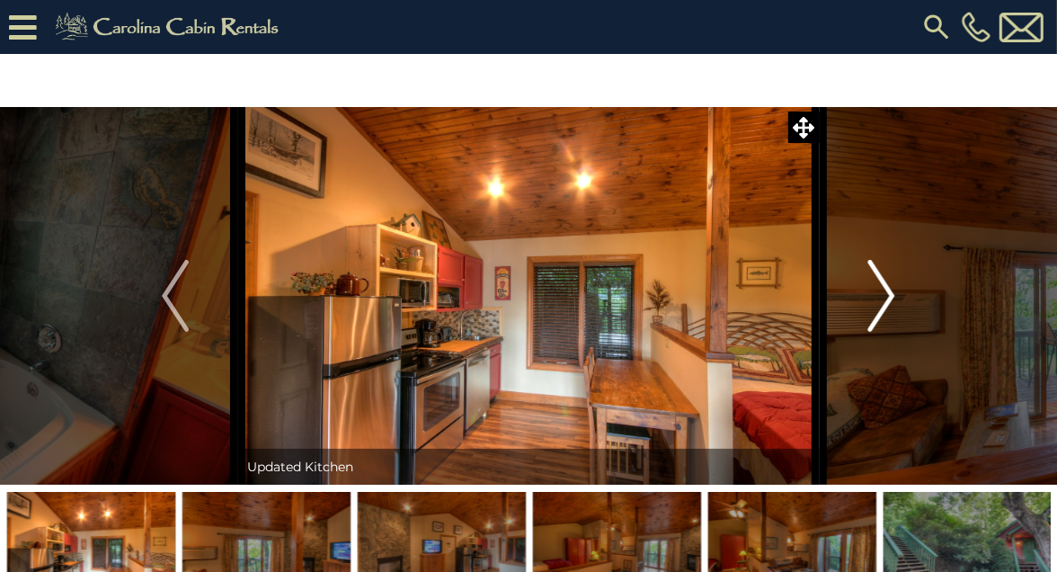
click at [884, 290] on img "Next" at bounding box center [882, 296] width 27 height 72
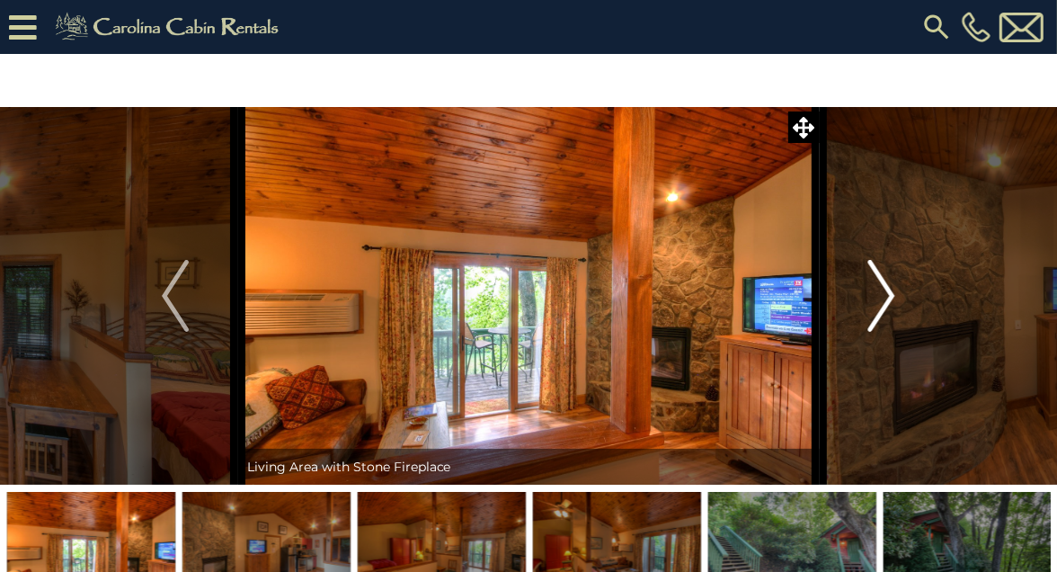
click at [884, 290] on img "Next" at bounding box center [882, 296] width 27 height 72
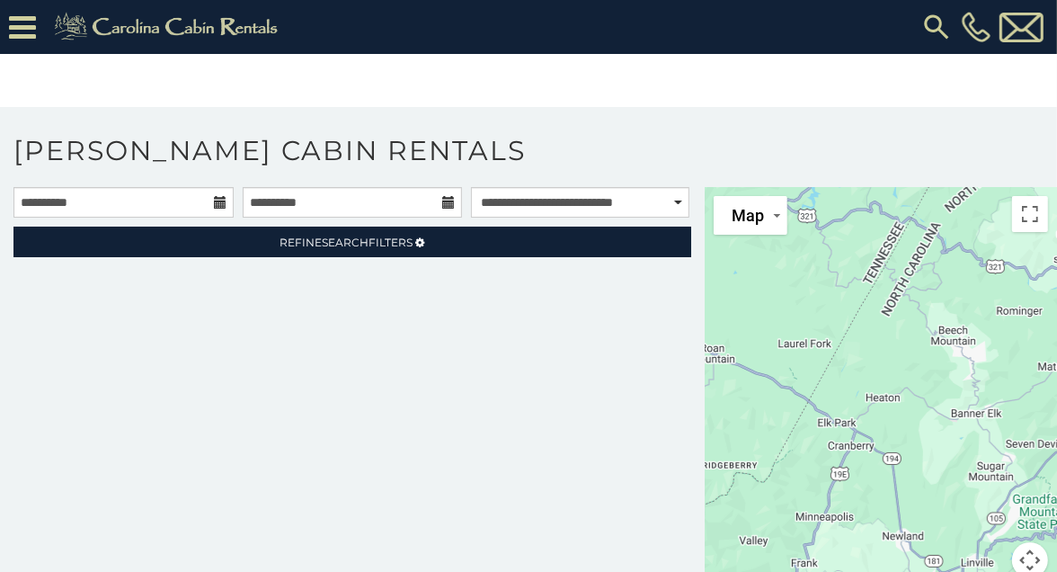
scroll to position [22, 0]
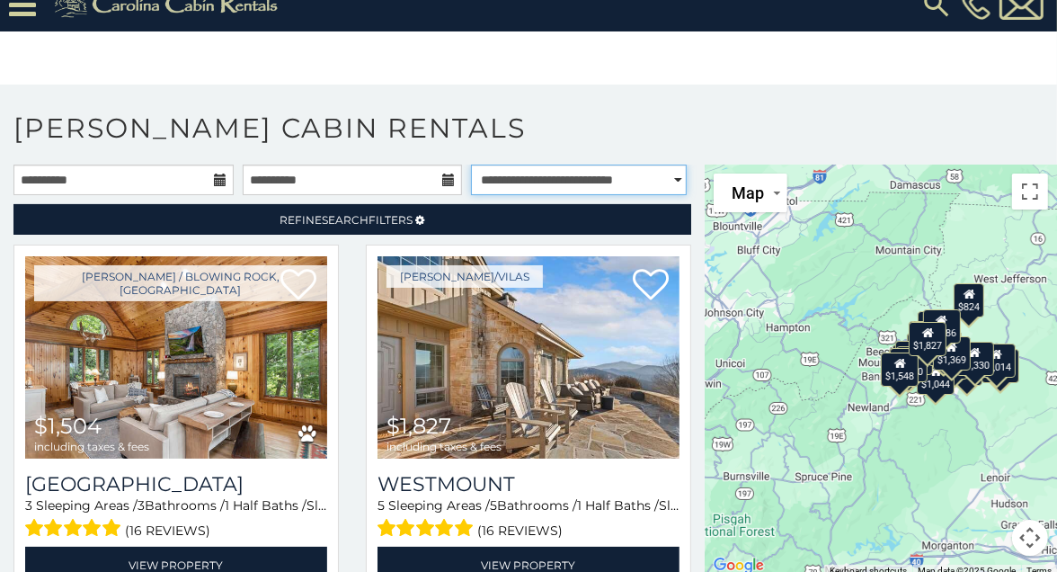
click at [504, 176] on select "**********" at bounding box center [578, 180] width 215 height 31
click at [471, 165] on select "**********" at bounding box center [578, 180] width 215 height 31
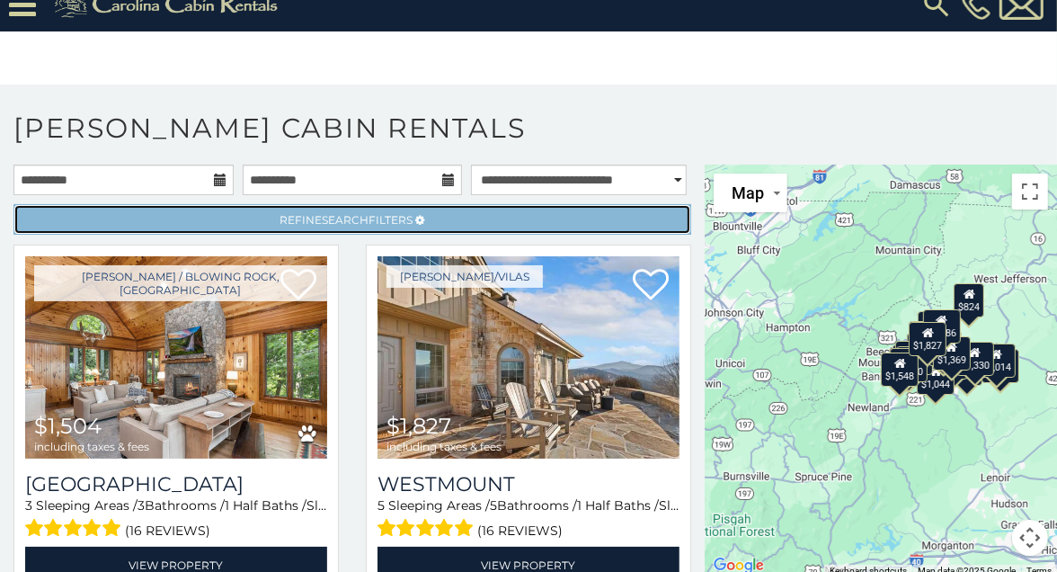
click at [436, 210] on link "Refine Search Filters" at bounding box center [352, 219] width 678 height 31
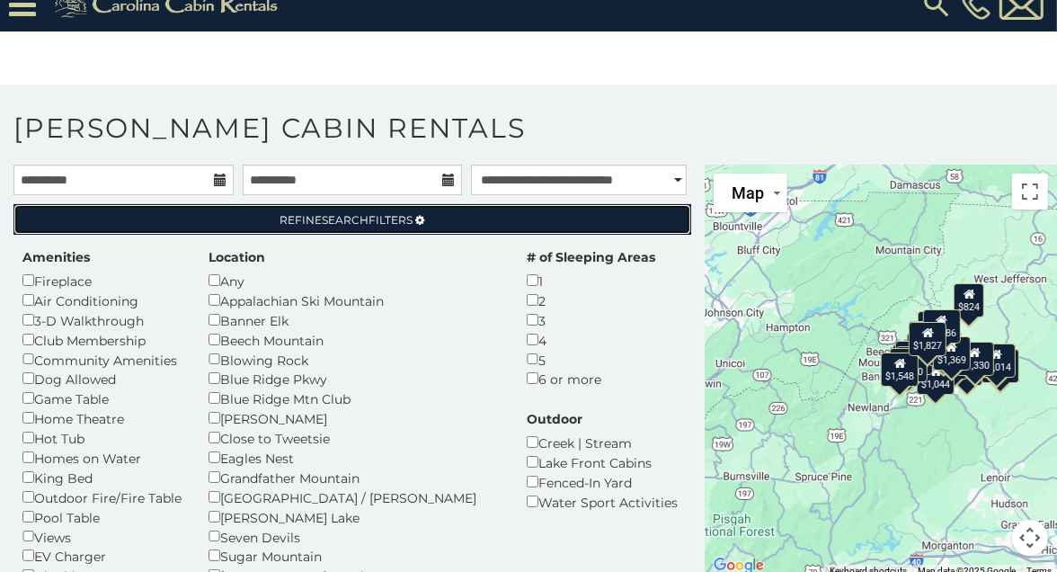
scroll to position [1, 0]
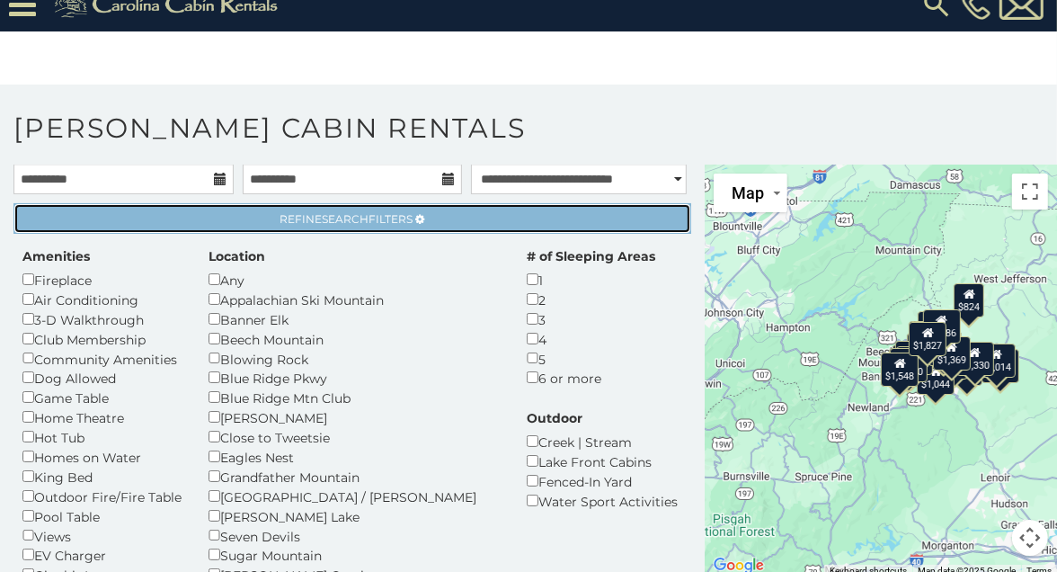
click at [314, 212] on span "Refine Search Filters" at bounding box center [347, 218] width 133 height 13
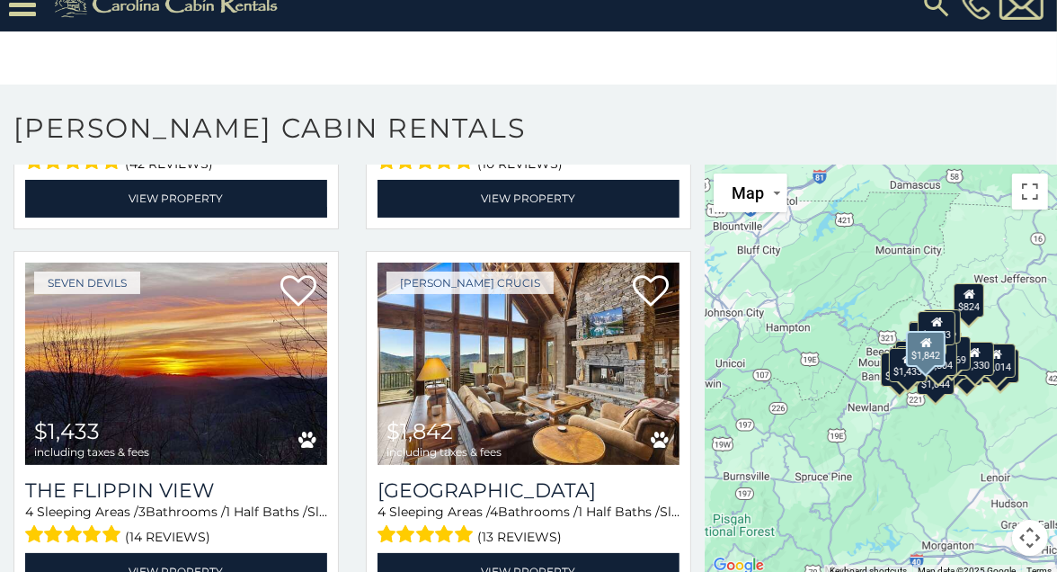
scroll to position [0, 0]
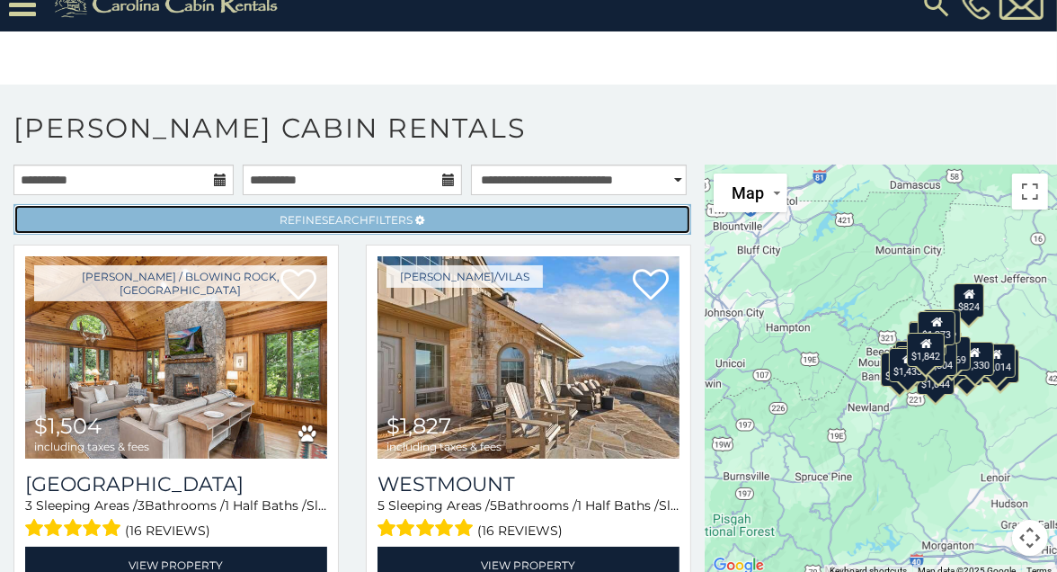
click at [383, 213] on span "Refine Search Filters" at bounding box center [347, 219] width 133 height 13
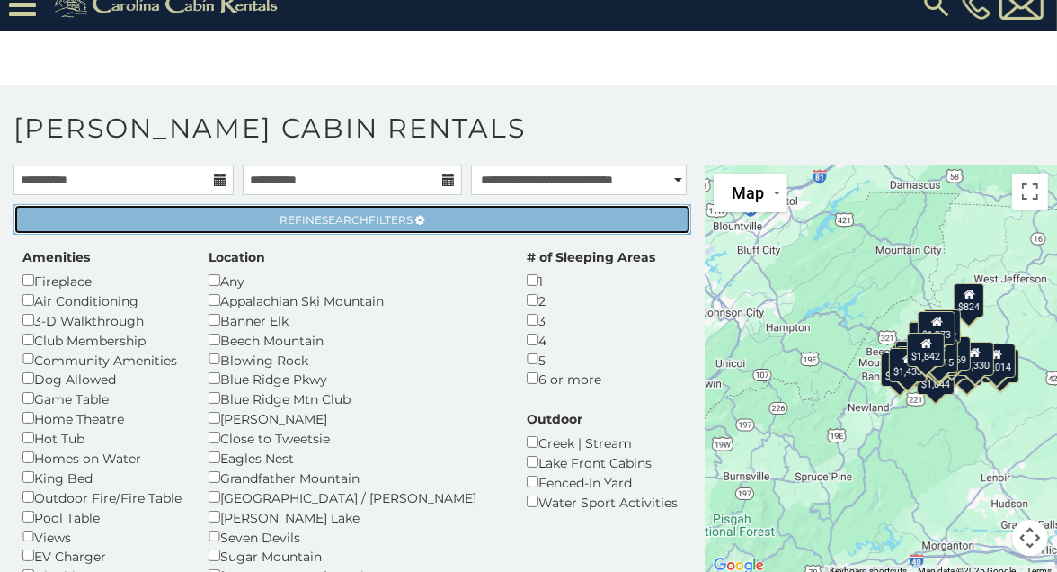
click at [350, 213] on span "Search" at bounding box center [346, 219] width 47 height 13
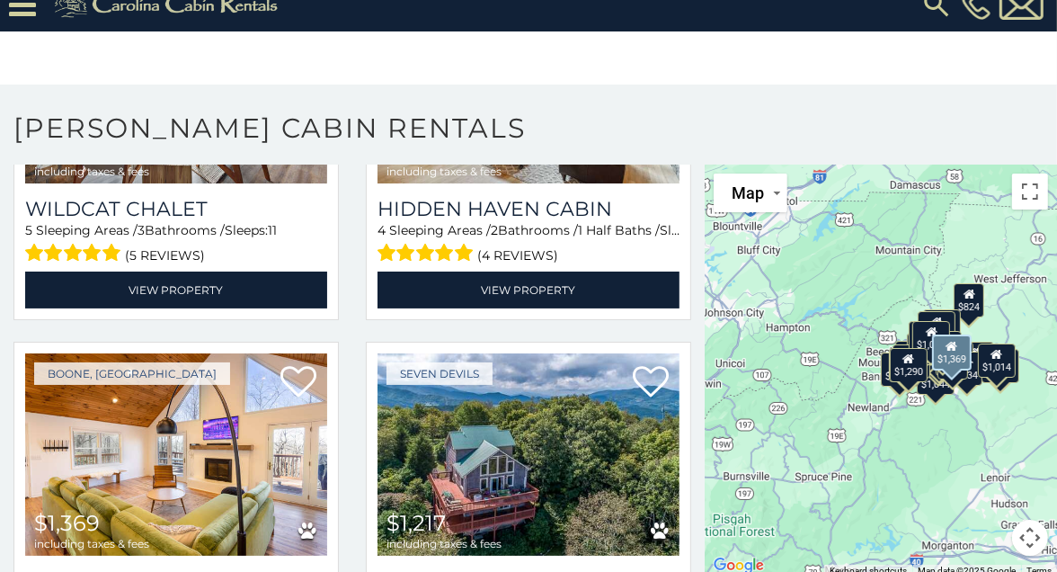
scroll to position [4780, 0]
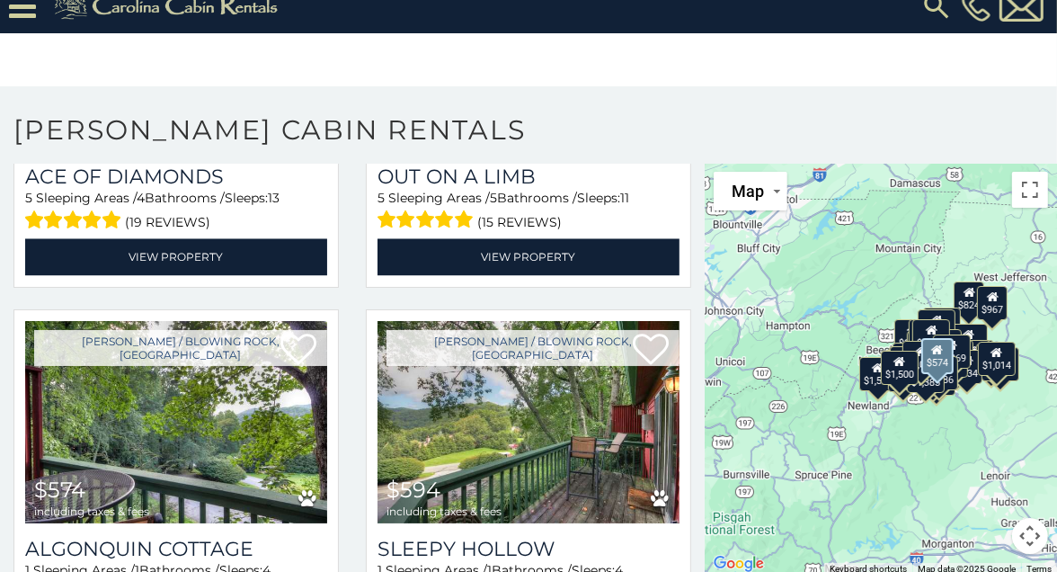
scroll to position [7010, 0]
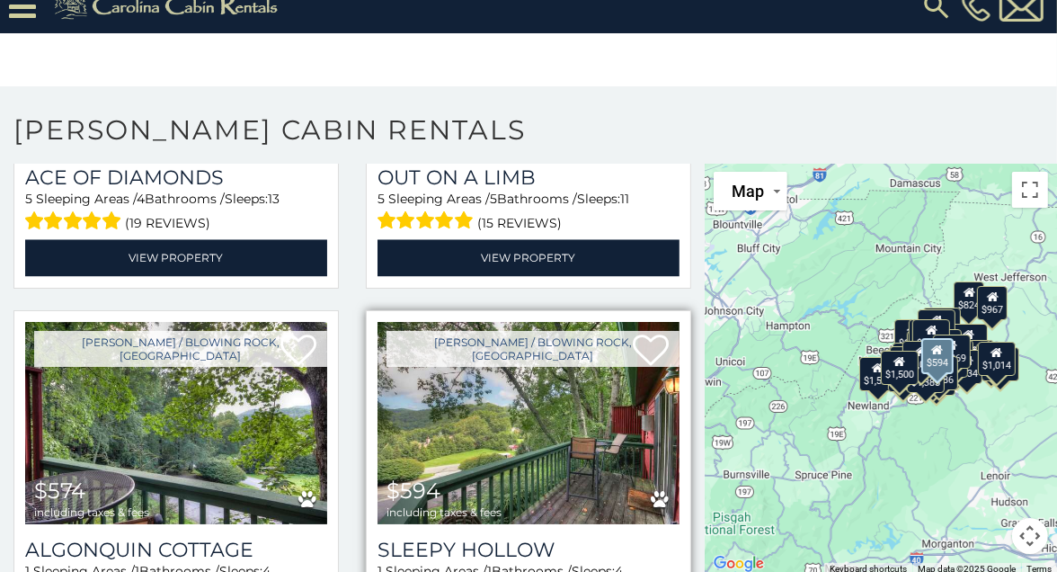
click at [483, 322] on img at bounding box center [529, 423] width 302 height 202
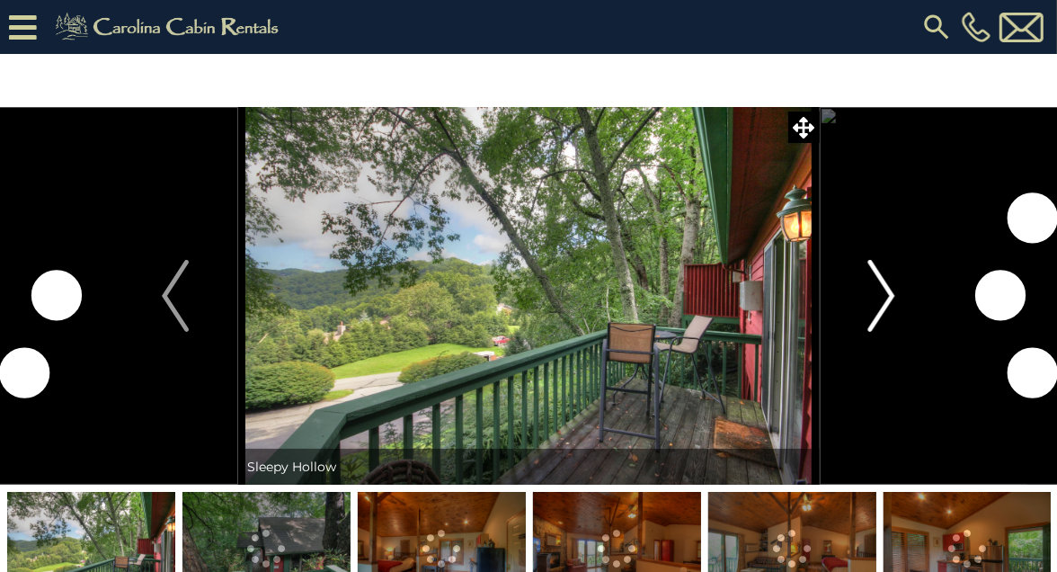
click at [885, 293] on img "Next" at bounding box center [882, 296] width 27 height 72
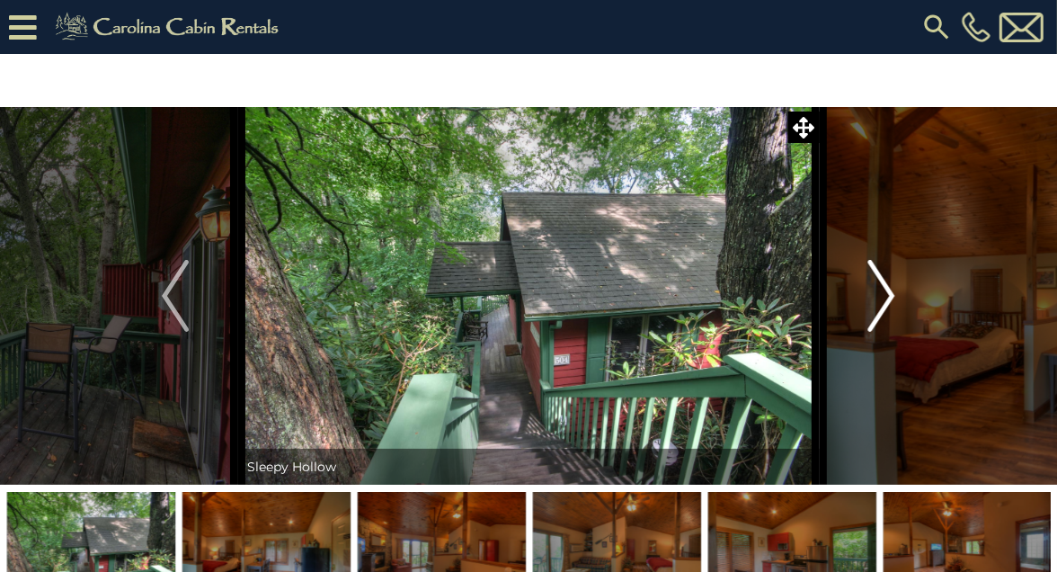
click at [885, 293] on img "Next" at bounding box center [882, 296] width 27 height 72
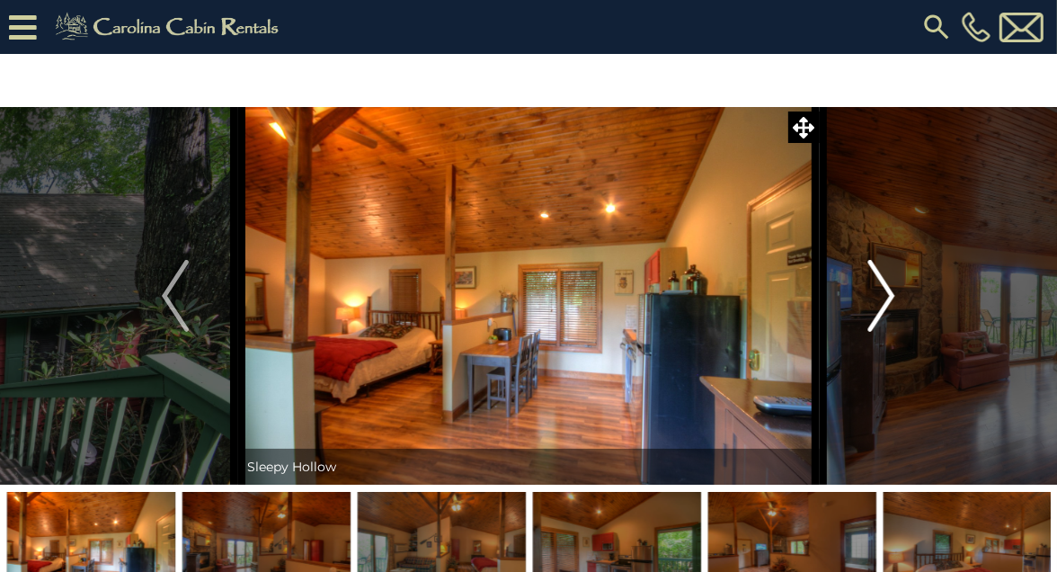
click at [885, 293] on img "Next" at bounding box center [882, 296] width 27 height 72
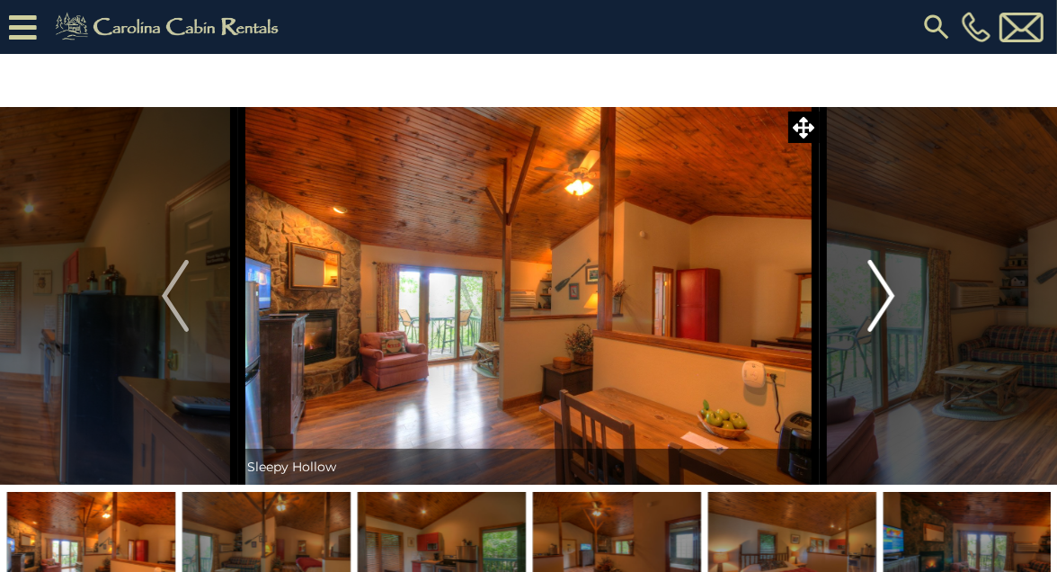
click at [885, 293] on img "Next" at bounding box center [882, 296] width 27 height 72
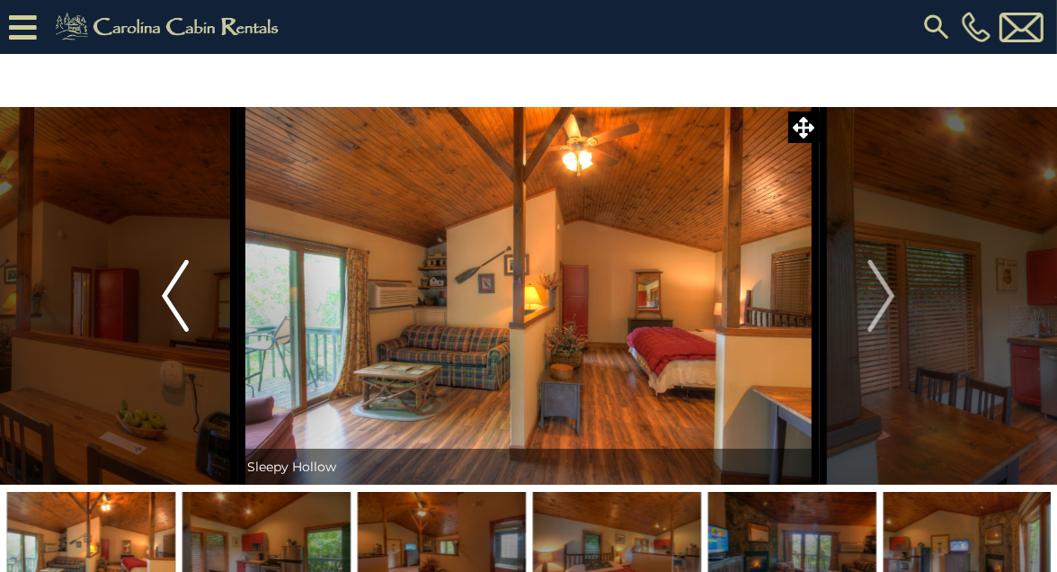
click at [176, 299] on img "Previous" at bounding box center [175, 296] width 27 height 72
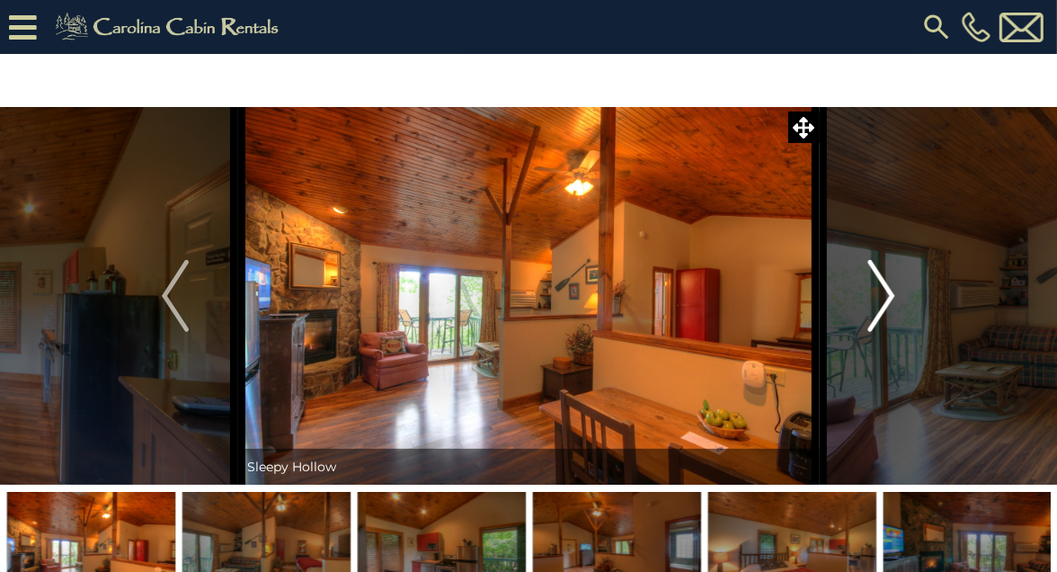
click at [882, 290] on img "Next" at bounding box center [882, 296] width 27 height 72
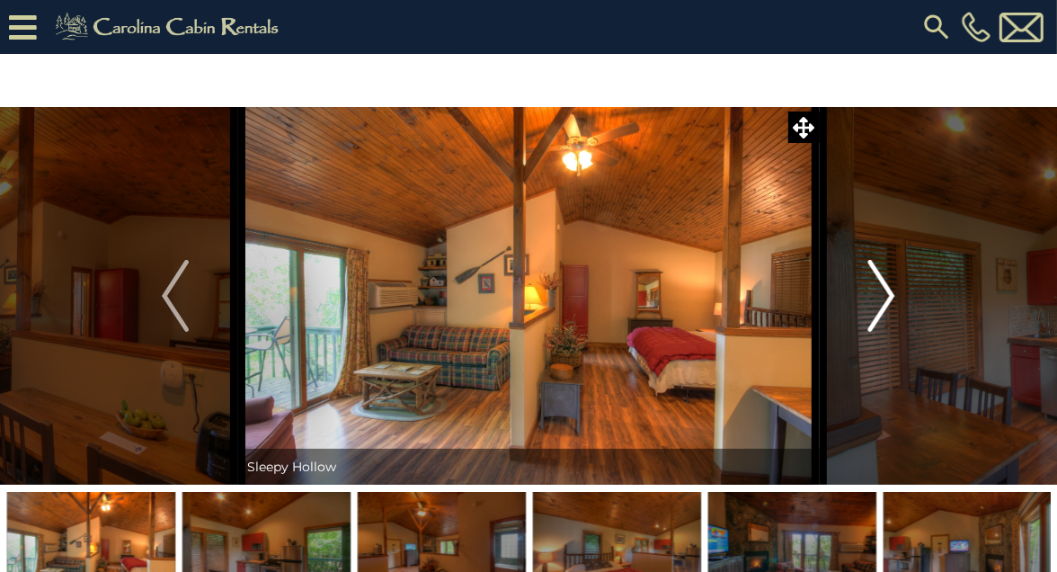
click at [882, 290] on img "Next" at bounding box center [882, 296] width 27 height 72
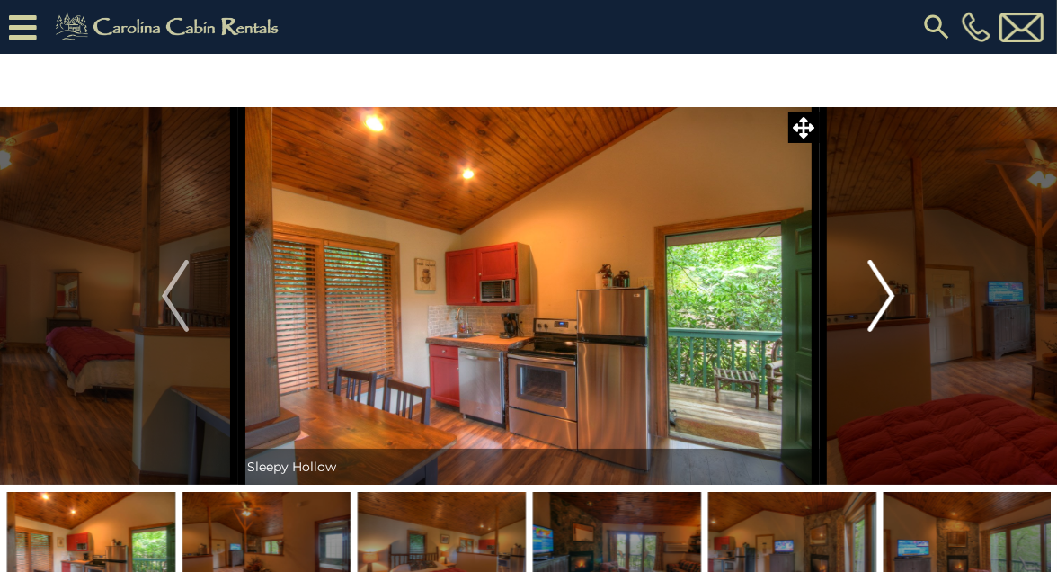
click at [882, 290] on img "Next" at bounding box center [882, 296] width 27 height 72
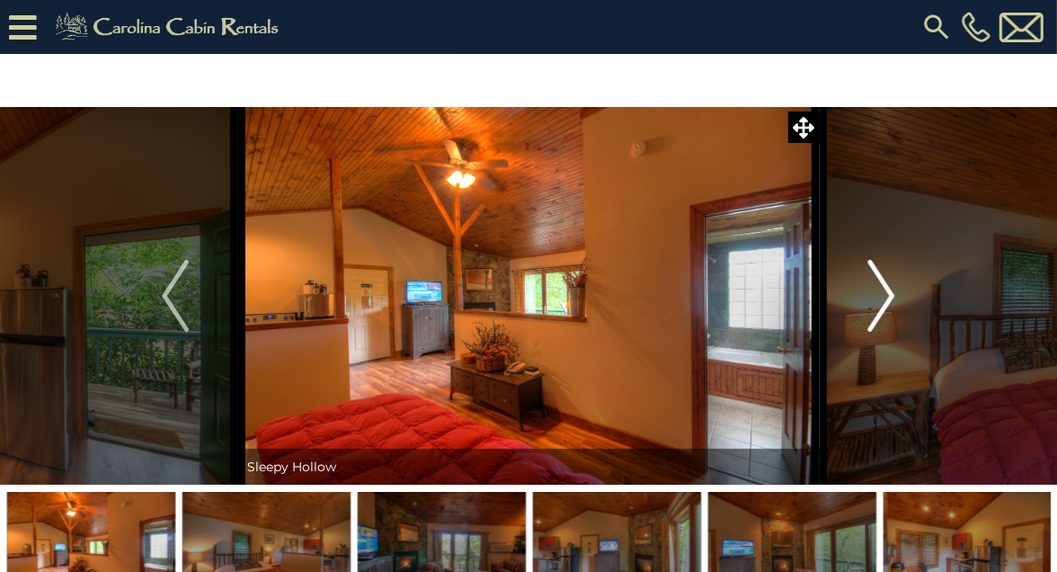
click at [882, 290] on img "Next" at bounding box center [882, 296] width 27 height 72
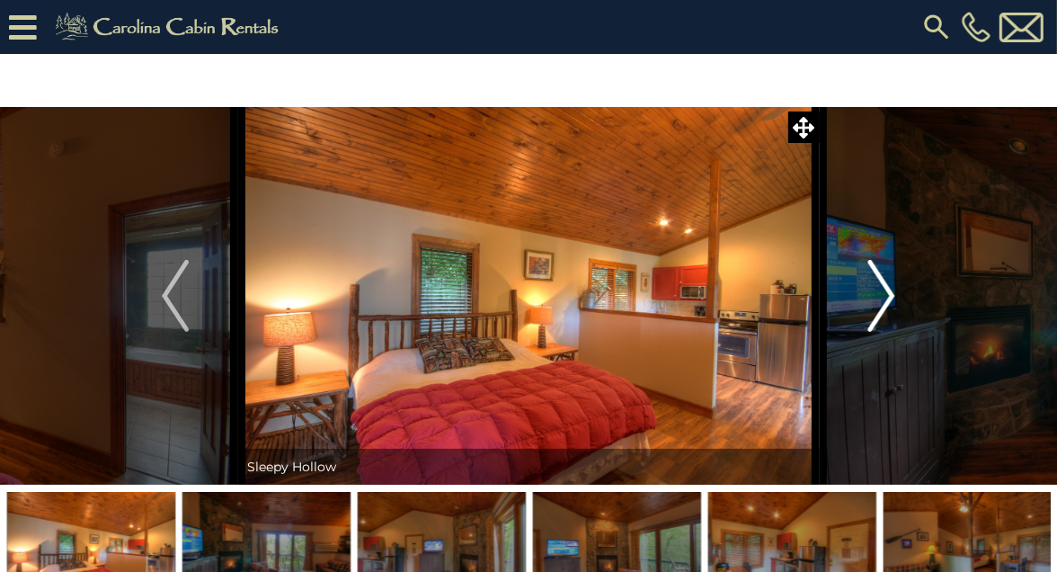
click at [882, 290] on img "Next" at bounding box center [882, 296] width 27 height 72
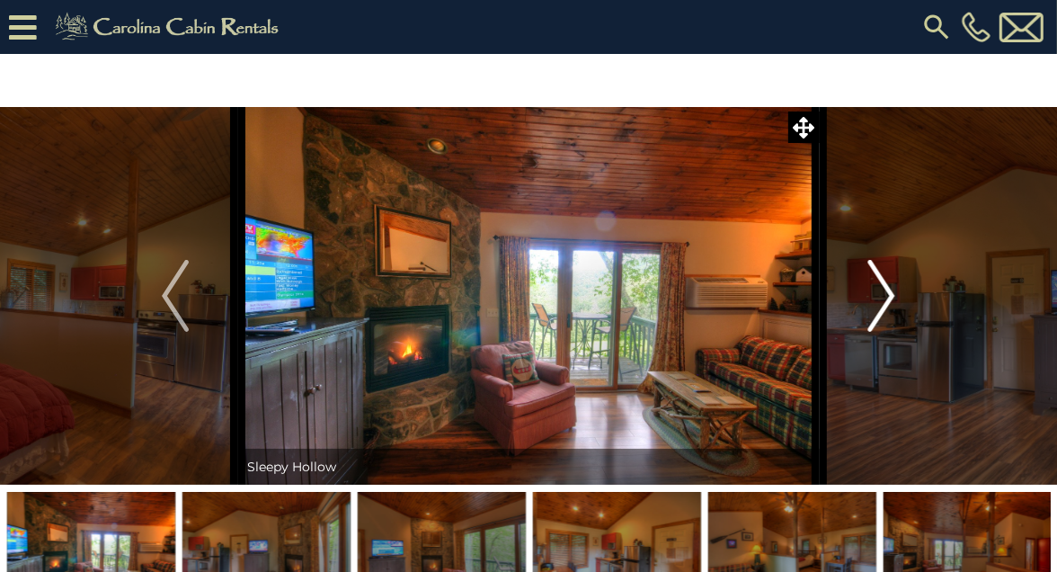
click at [882, 290] on img "Next" at bounding box center [882, 296] width 27 height 72
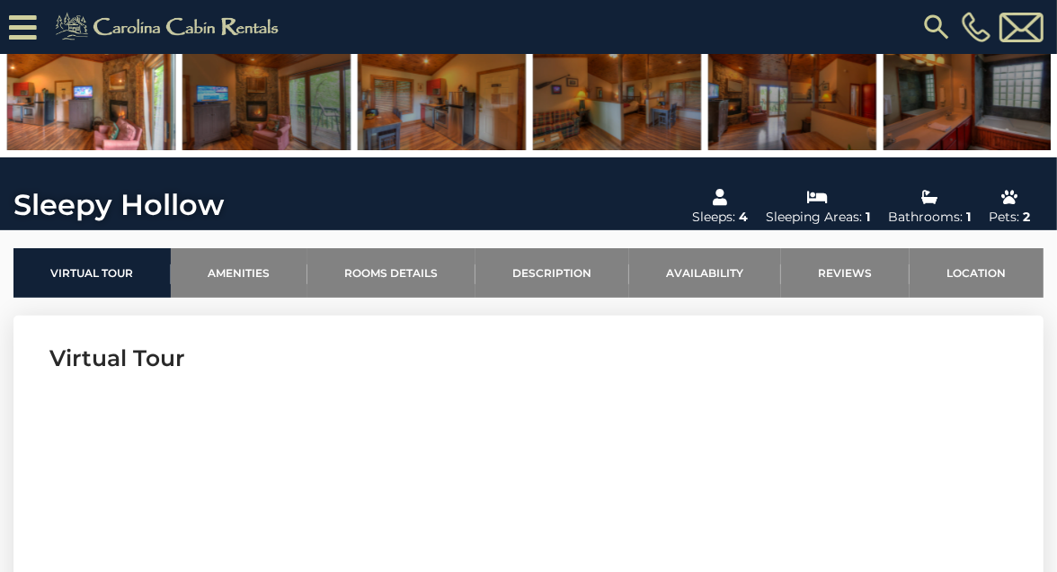
scroll to position [397, 0]
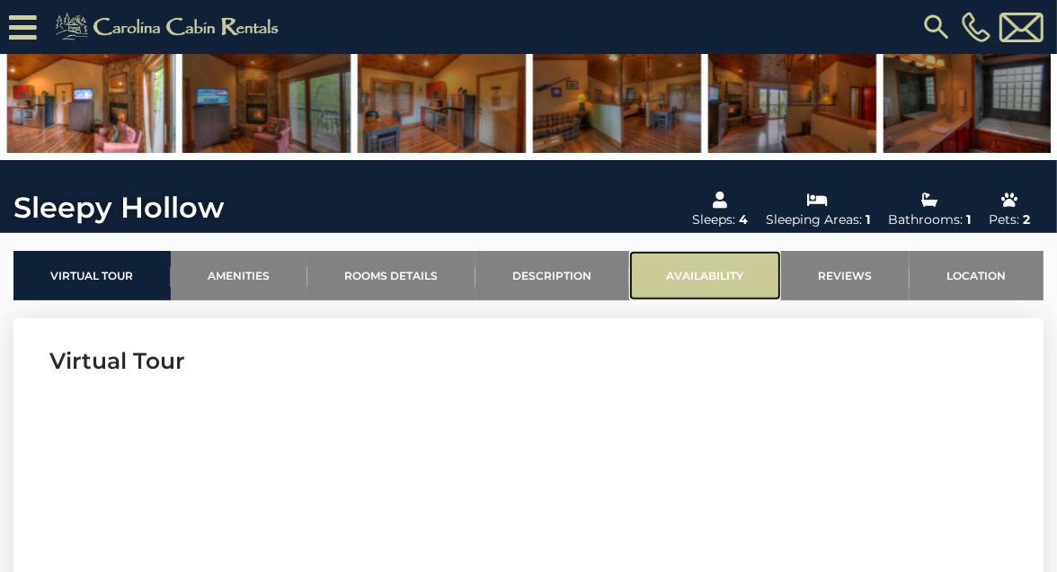
click at [715, 269] on link "Availability" at bounding box center [705, 275] width 152 height 49
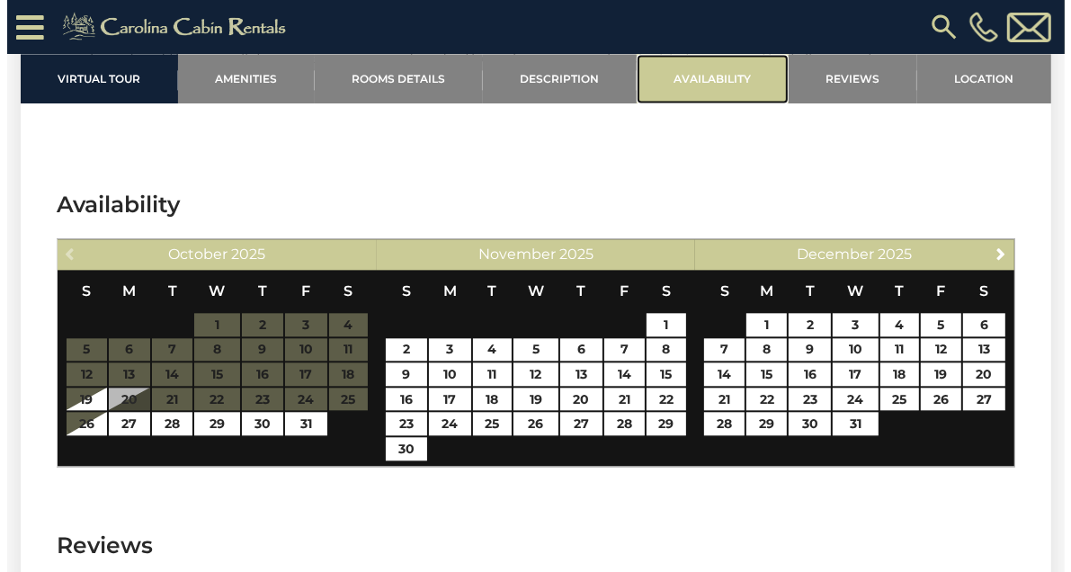
scroll to position [2790, 0]
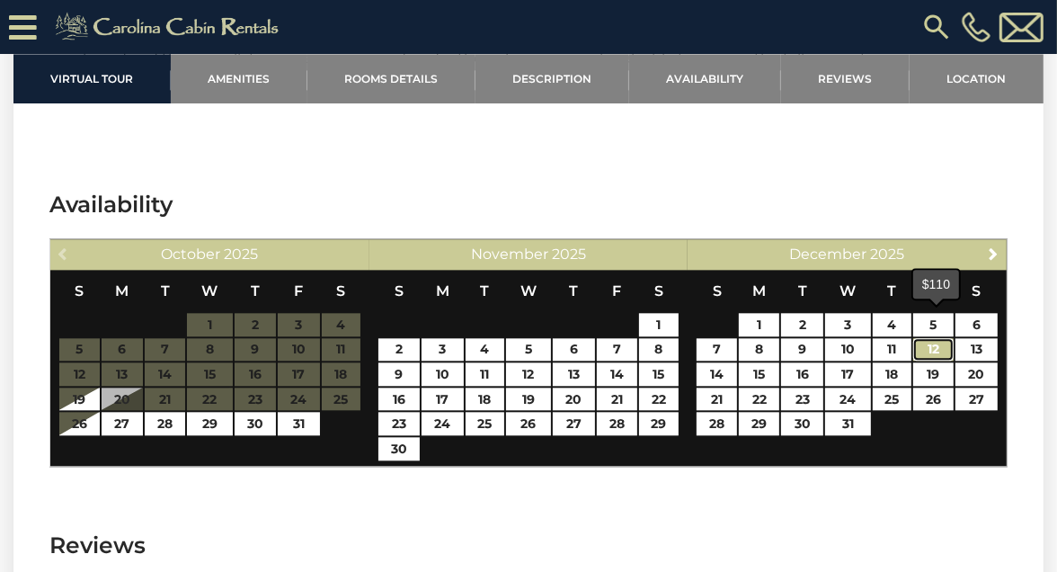
click at [936, 338] on link "12" at bounding box center [934, 349] width 40 height 23
type input "**********"
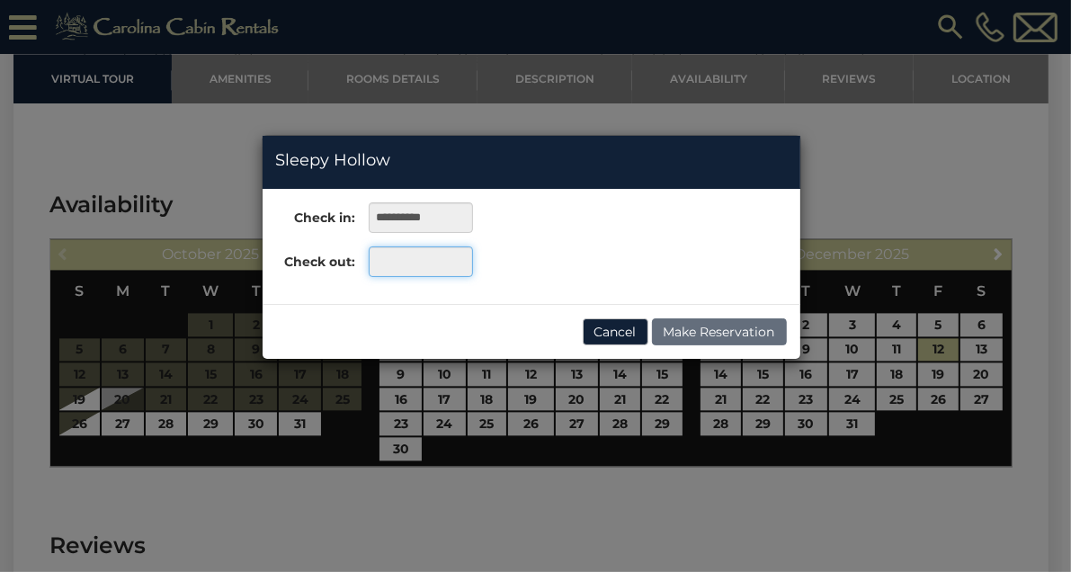
click at [460, 267] on input "text" at bounding box center [420, 261] width 103 height 31
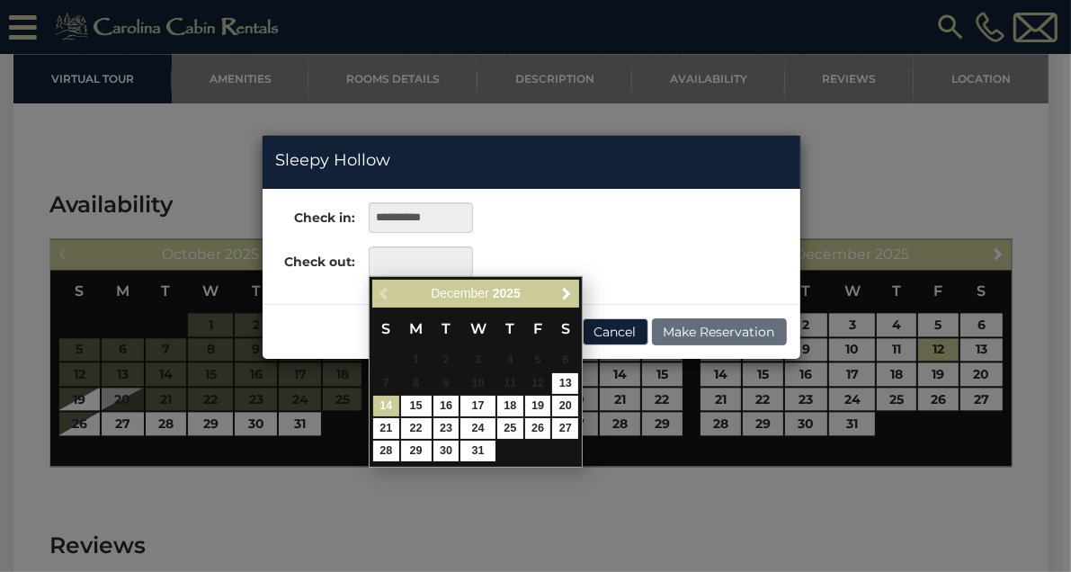
click at [385, 406] on link "14" at bounding box center [386, 406] width 26 height 21
type input "**********"
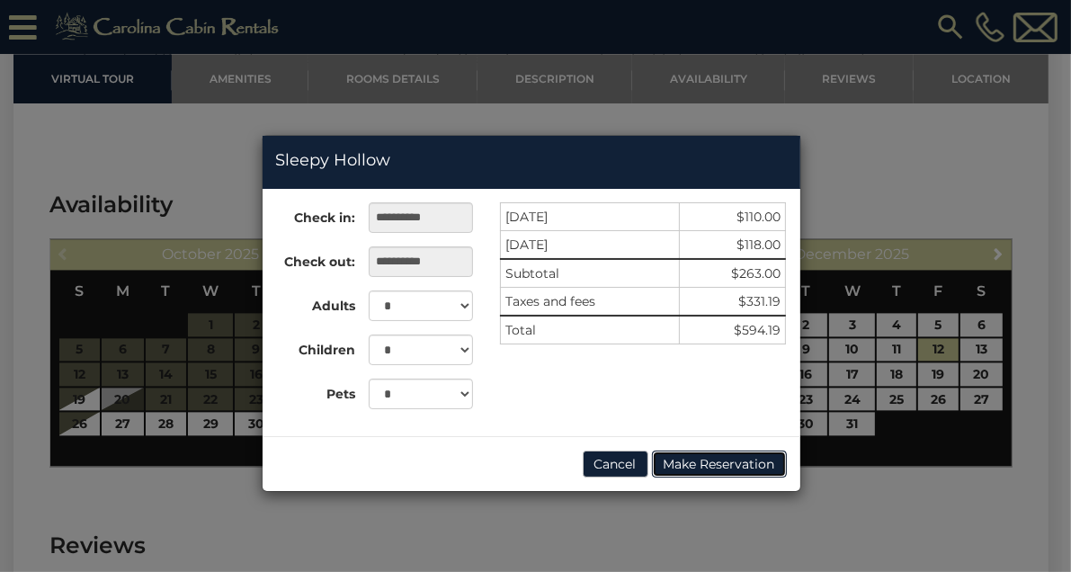
click at [732, 462] on button "Make Reservation" at bounding box center [719, 463] width 135 height 27
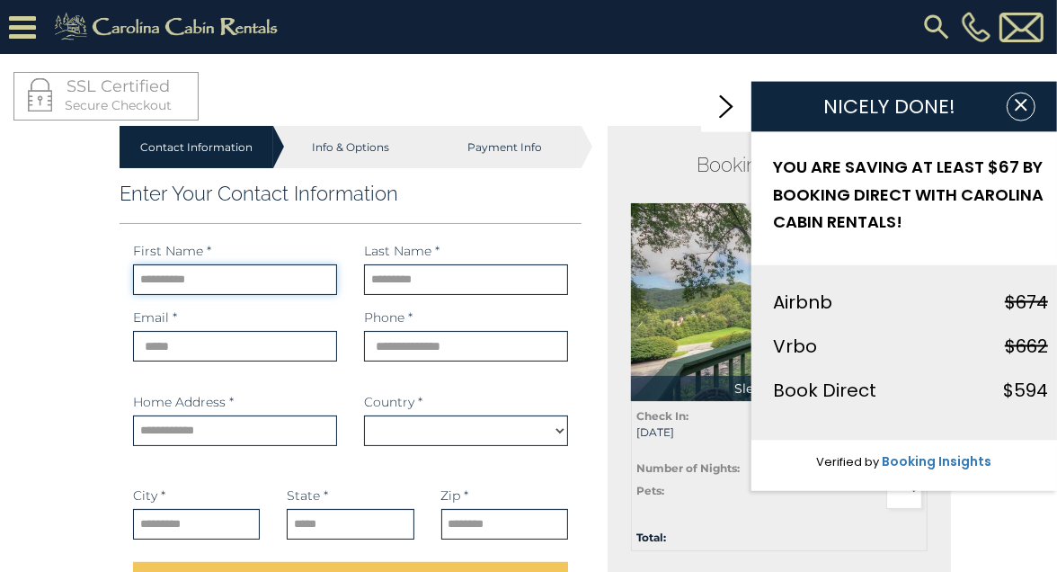
click at [231, 283] on input "text" at bounding box center [235, 279] width 204 height 31
select select "*********"
type input "****"
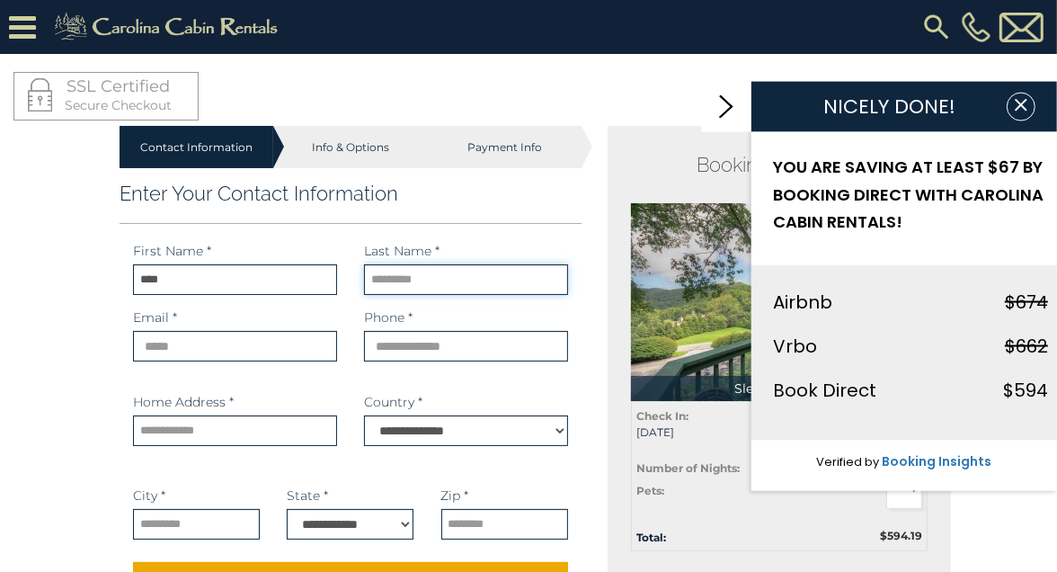
type input "********"
type input "**********"
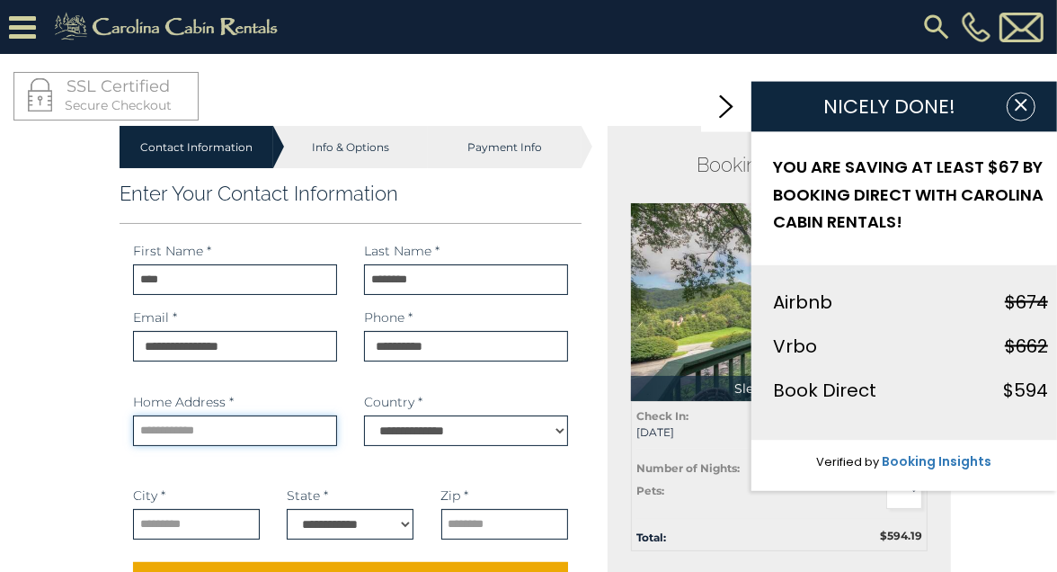
type input "**********"
type input "*****"
select select "**"
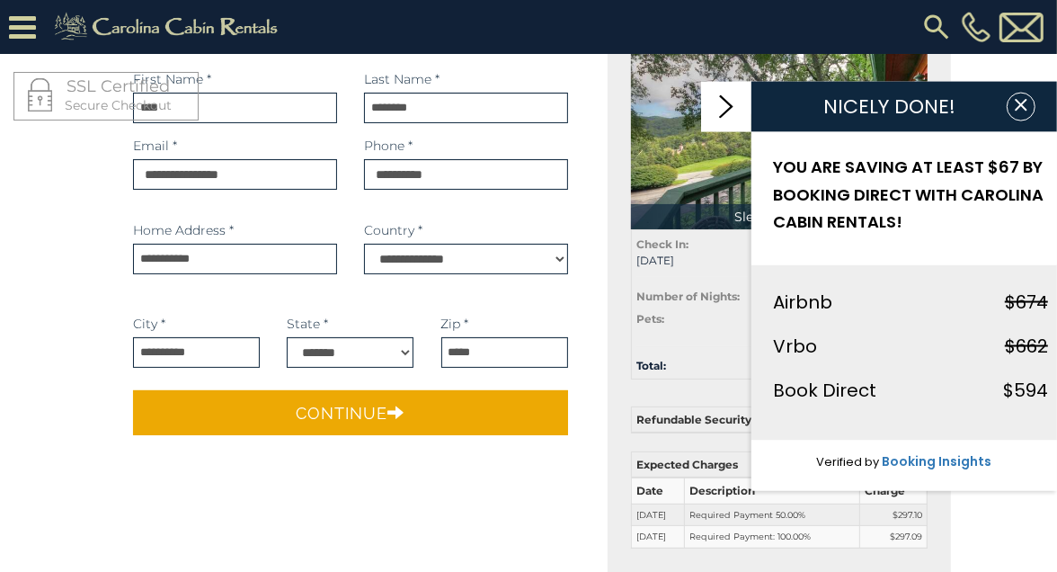
scroll to position [120, 0]
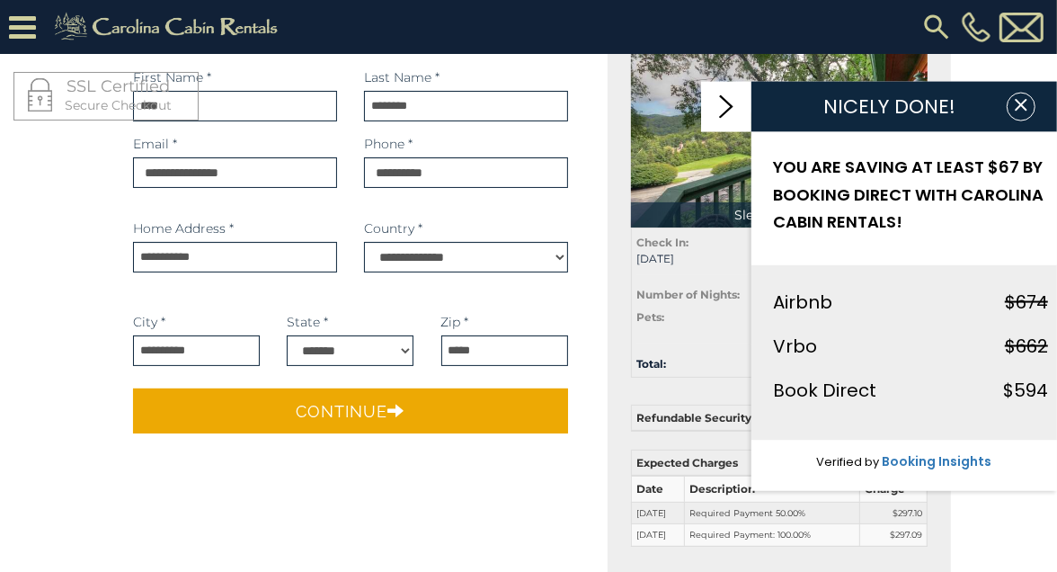
click at [328, 382] on div "Continue" at bounding box center [351, 410] width 462 height 63
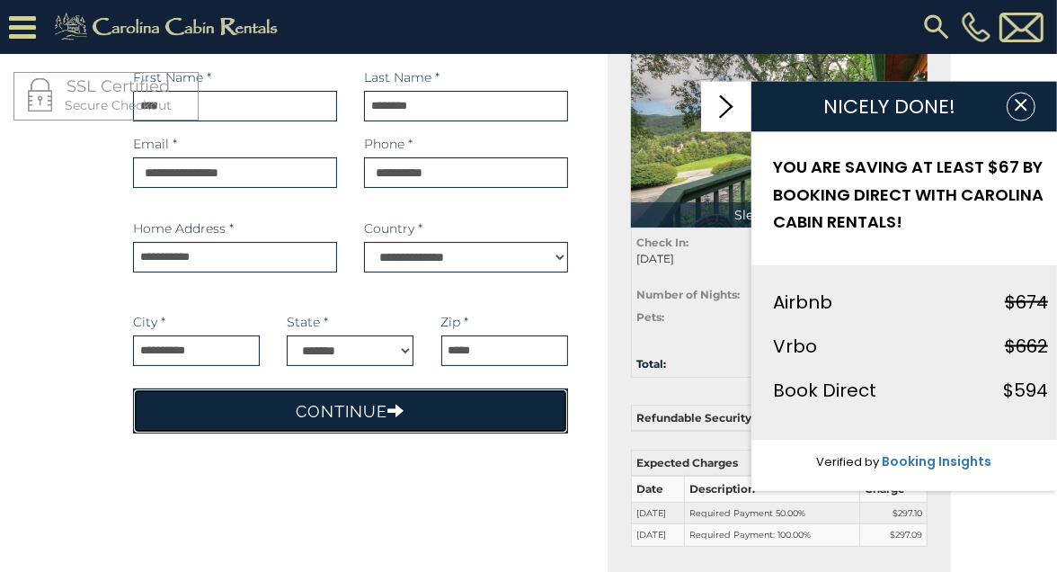
click at [329, 401] on button "Continue" at bounding box center [350, 410] width 435 height 45
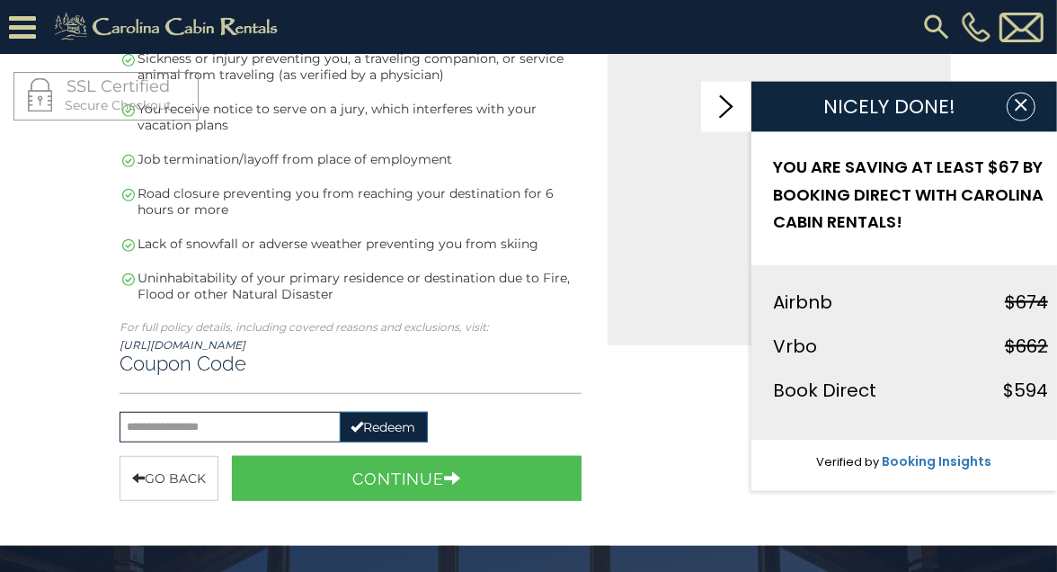
scroll to position [627, 0]
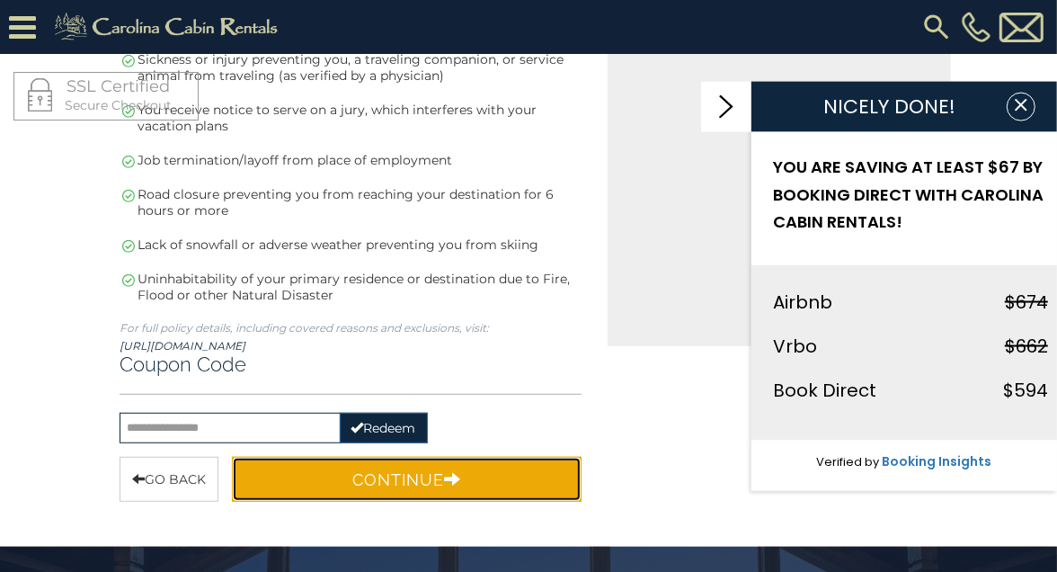
click at [337, 457] on button "Continue" at bounding box center [407, 479] width 350 height 45
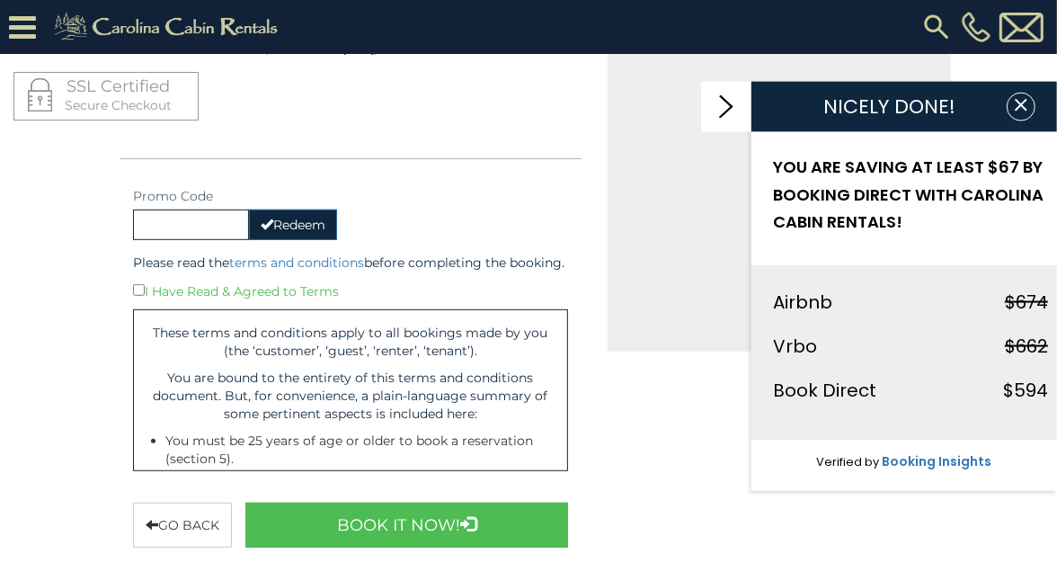
scroll to position [676, 0]
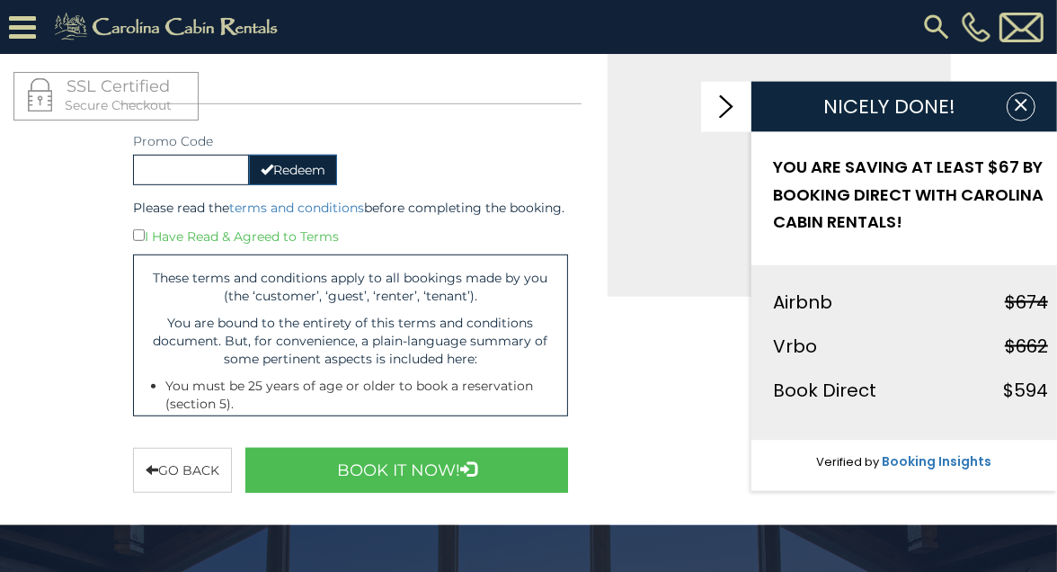
click at [134, 245] on div "I Have Read & Agreed to Terms" at bounding box center [350, 236] width 435 height 20
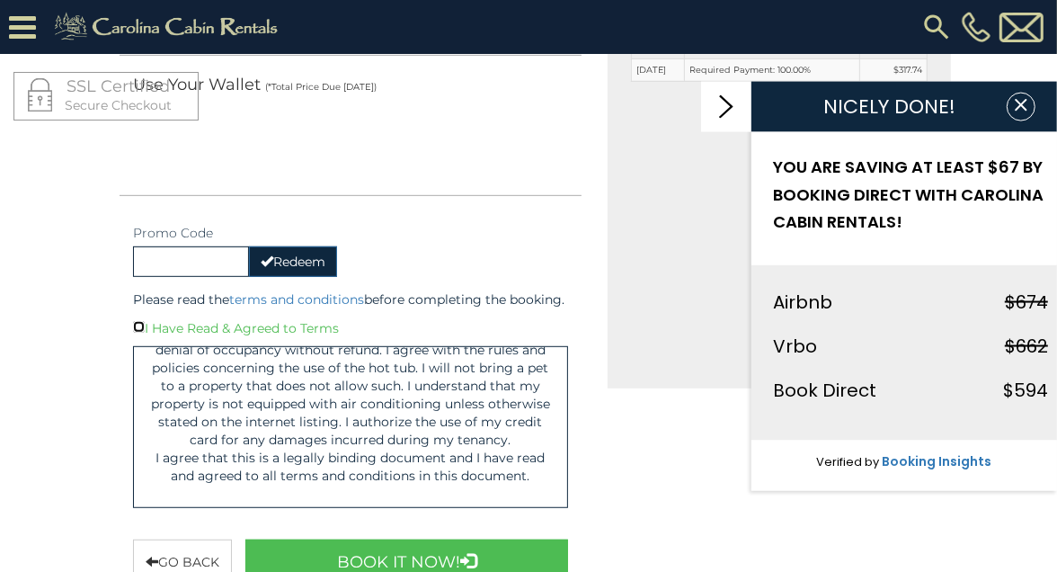
scroll to position [539, 0]
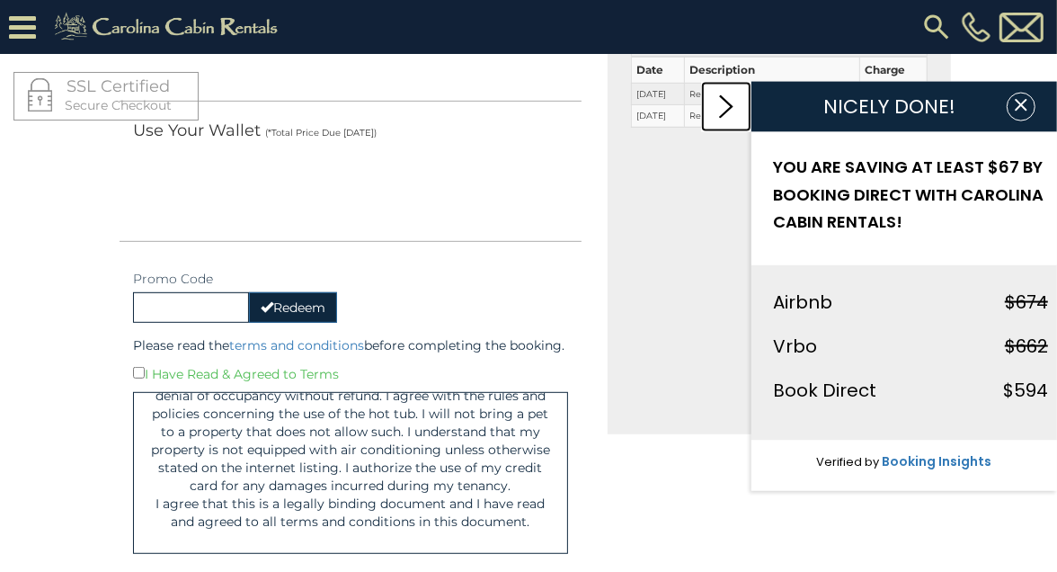
click at [730, 99] on icon at bounding box center [726, 106] width 14 height 23
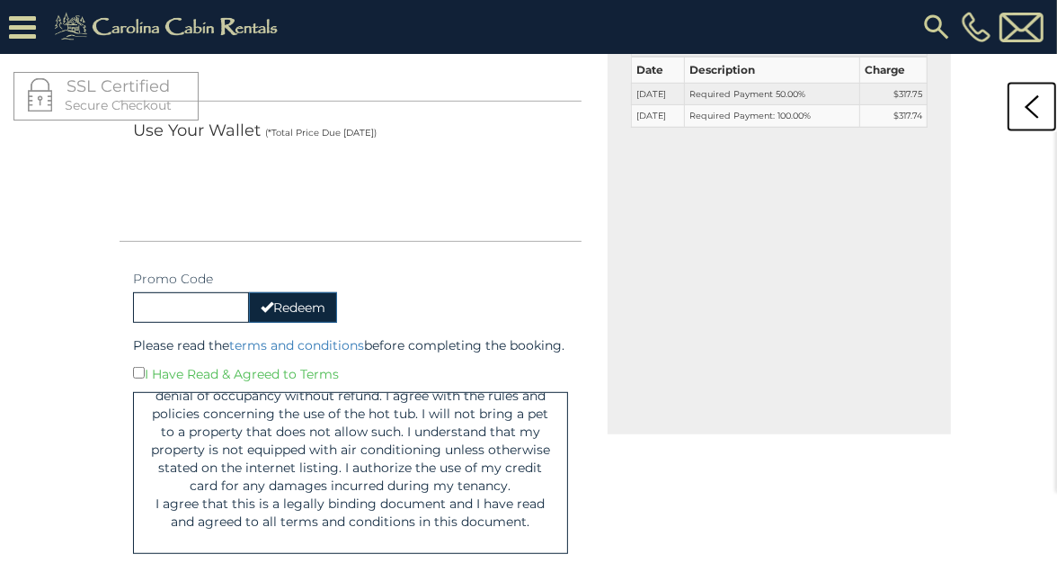
click at [1039, 105] on icon at bounding box center [1032, 106] width 14 height 23
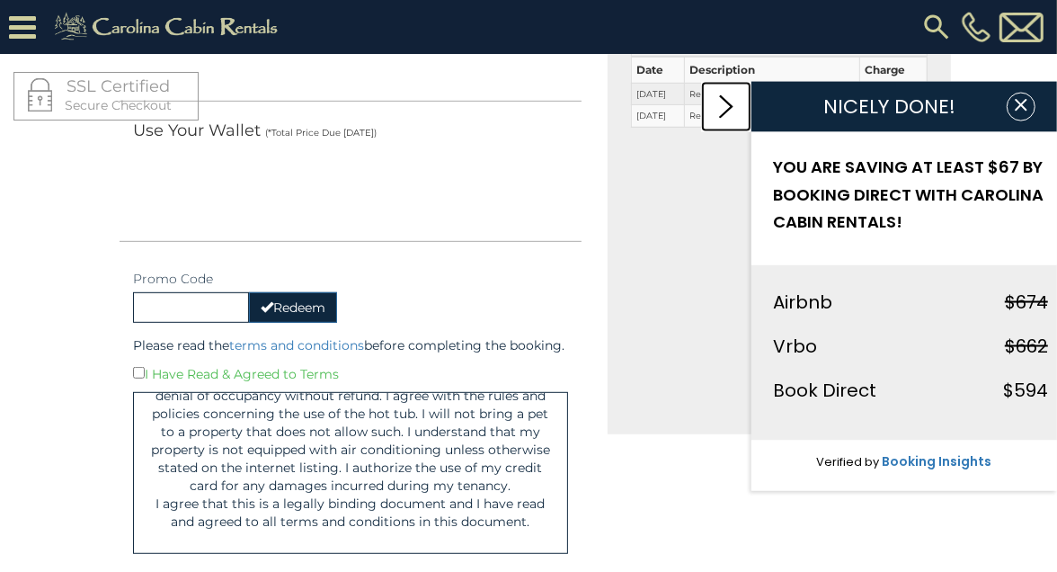
click at [720, 103] on icon at bounding box center [726, 106] width 14 height 23
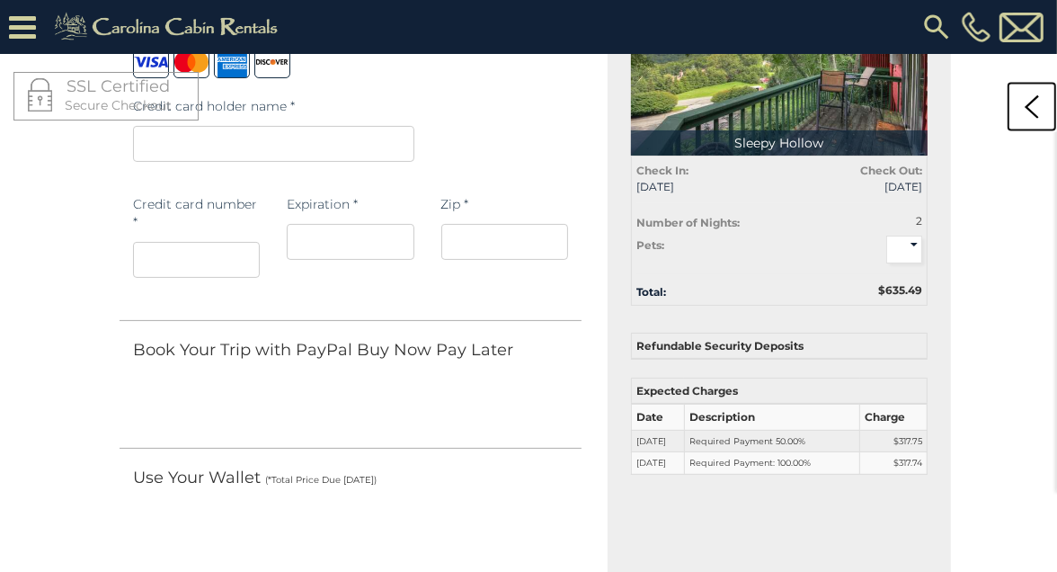
scroll to position [192, 0]
click at [914, 251] on select "* * *" at bounding box center [905, 249] width 36 height 28
select select
click at [887, 235] on select "* * *" at bounding box center [905, 249] width 36 height 28
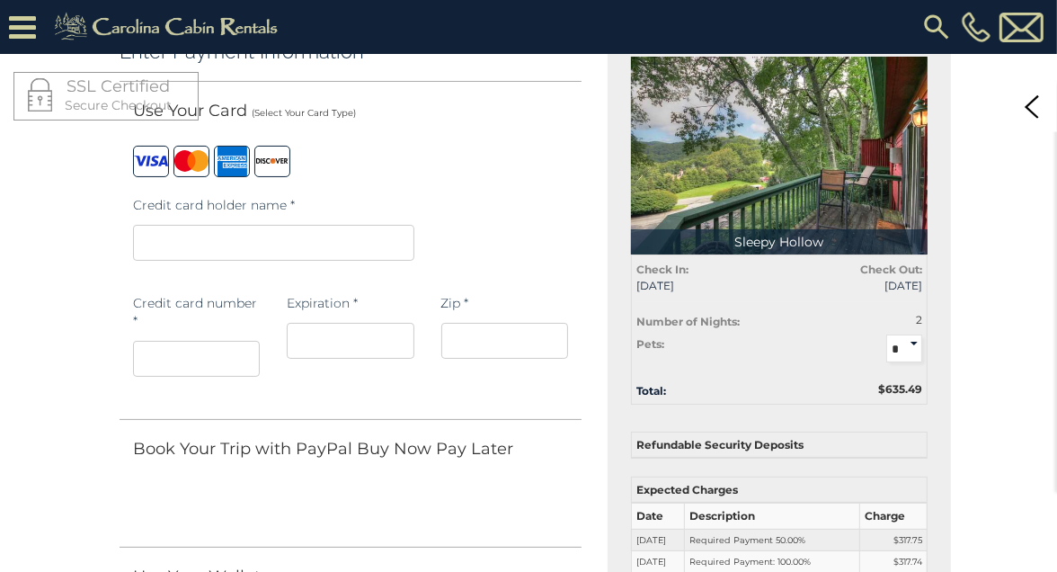
scroll to position [0, 0]
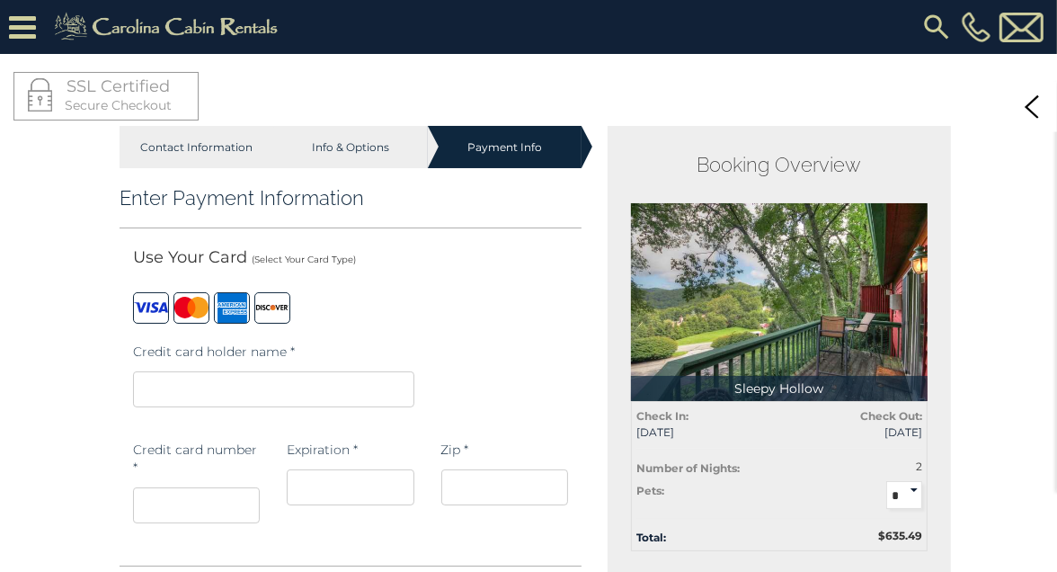
click at [154, 379] on iframe at bounding box center [273, 389] width 281 height 36
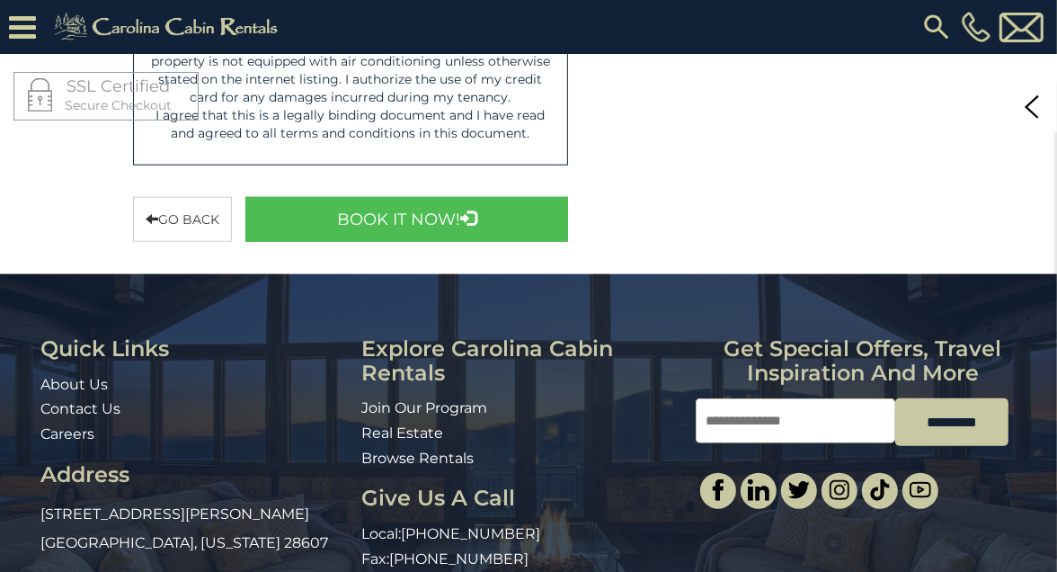
scroll to position [928, 0]
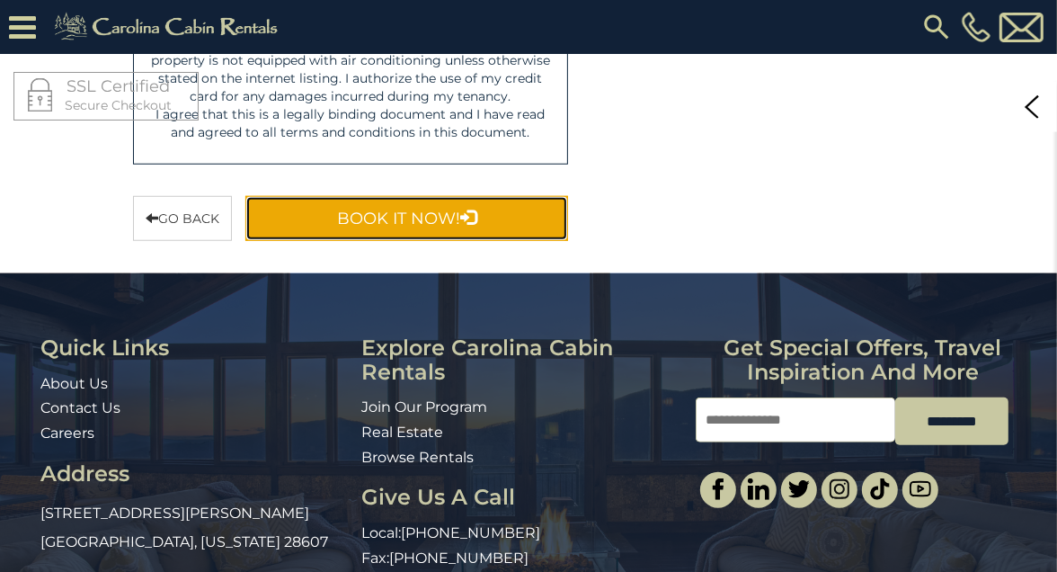
click at [423, 231] on button "Book It Now!" at bounding box center [406, 218] width 323 height 45
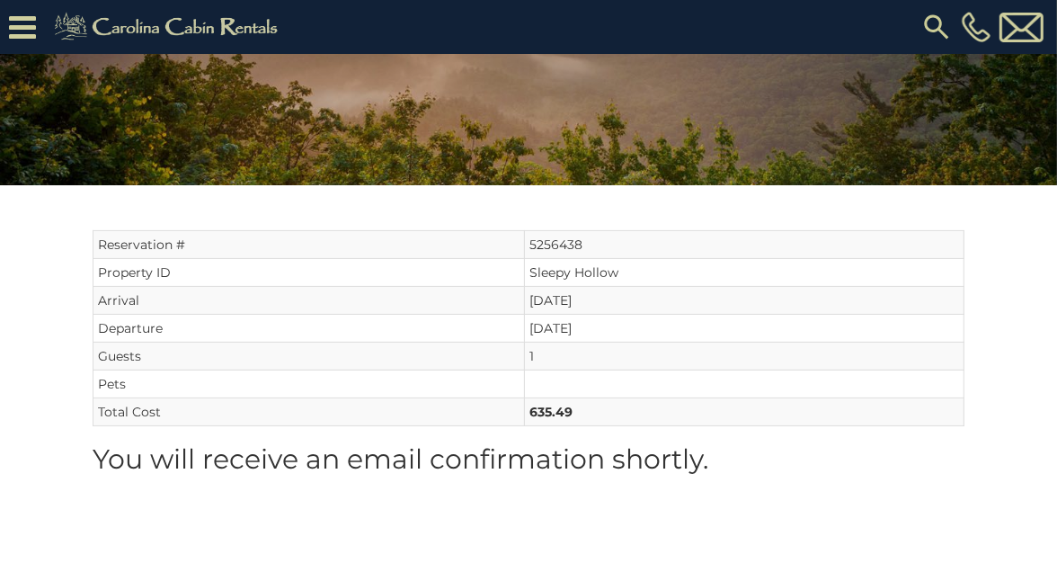
scroll to position [184, 0]
